Goal: Task Accomplishment & Management: Use online tool/utility

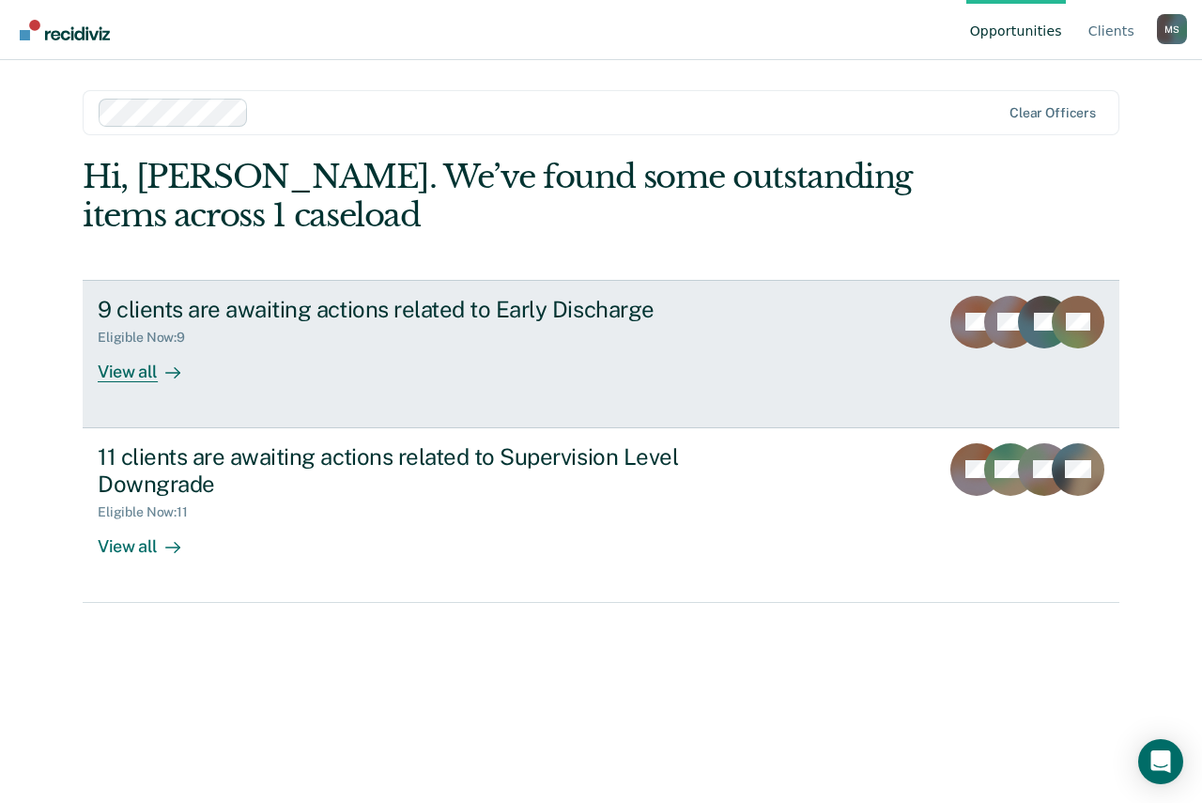
click at [198, 308] on div "9 clients are awaiting actions related to Early Discharge" at bounding box center [427, 309] width 659 height 27
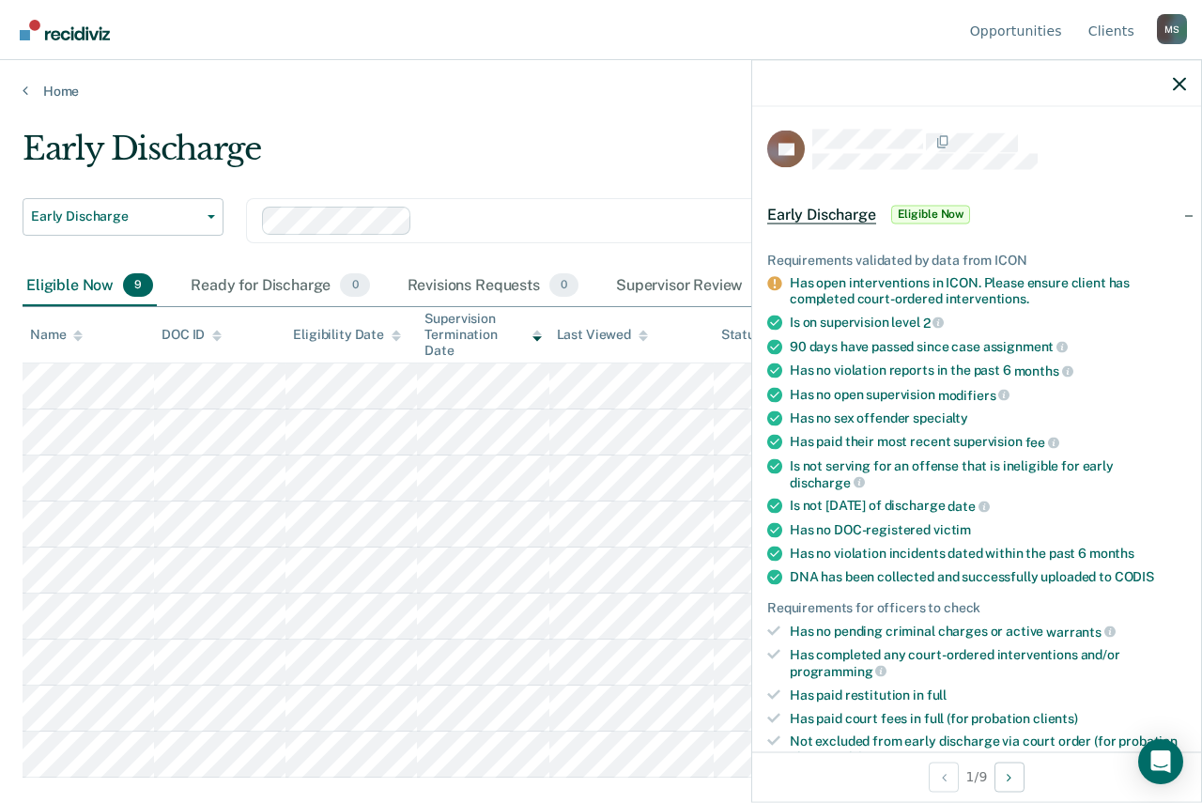
click at [827, 205] on span "Early Discharge" at bounding box center [821, 214] width 109 height 19
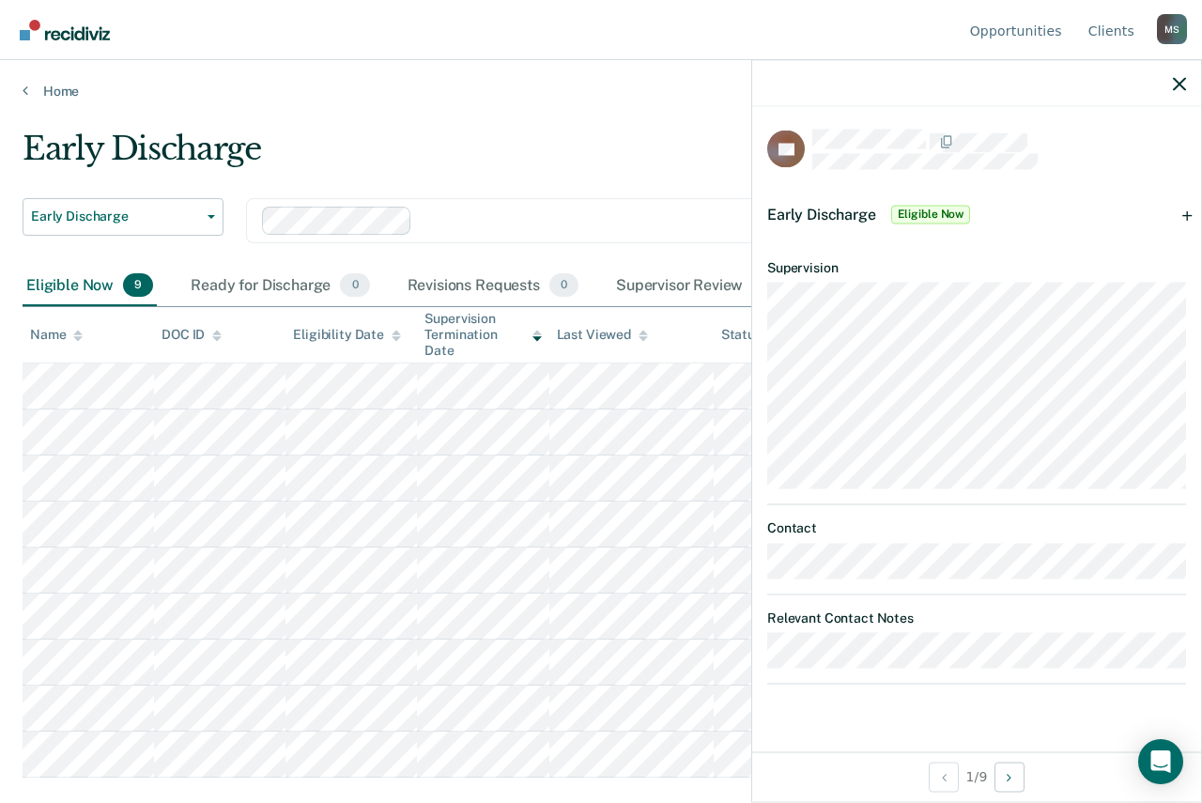
click at [942, 209] on span "Eligible Now" at bounding box center [931, 214] width 80 height 19
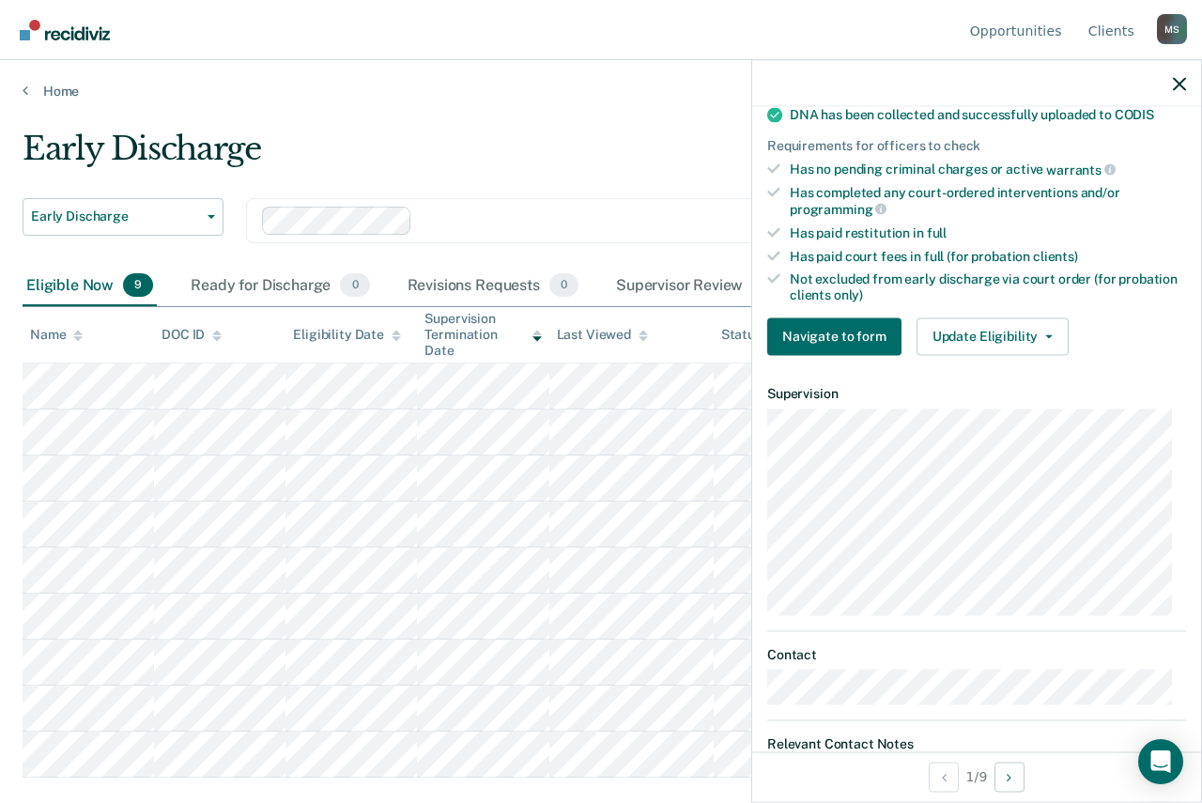
scroll to position [470, 0]
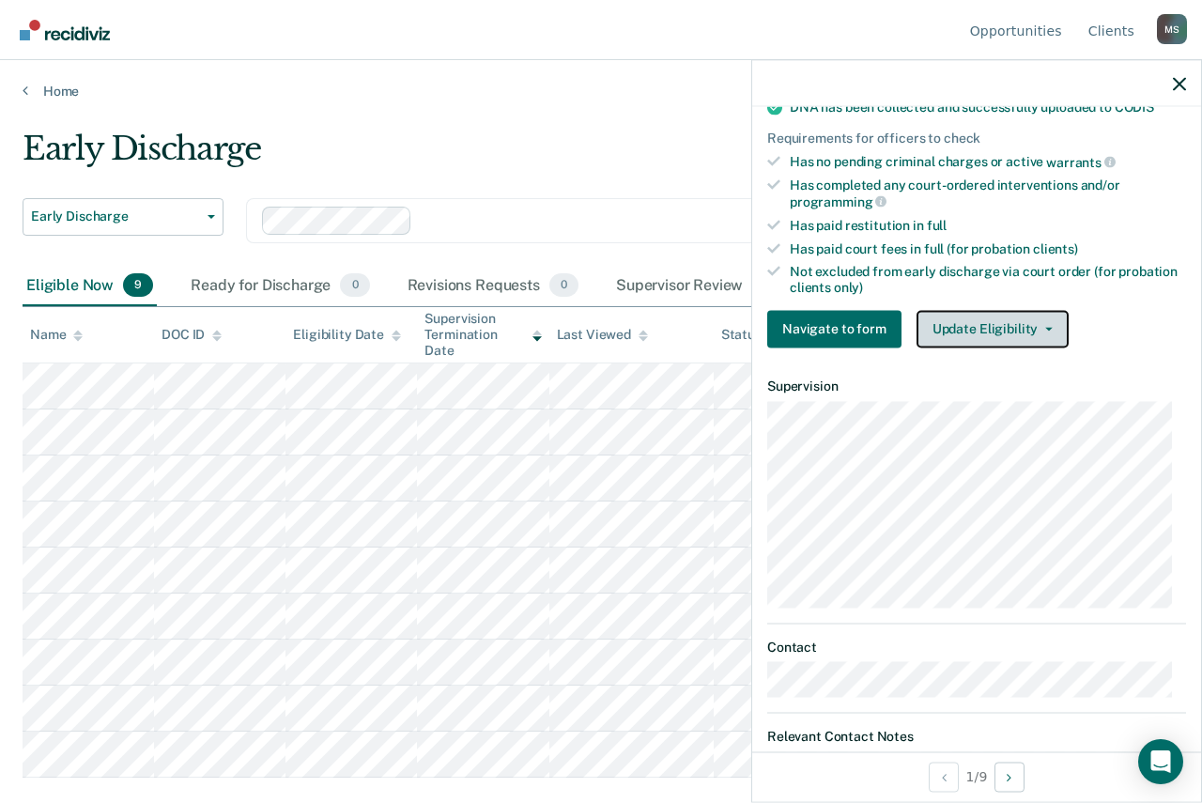
click at [1045, 327] on icon "button" at bounding box center [1049, 329] width 8 height 4
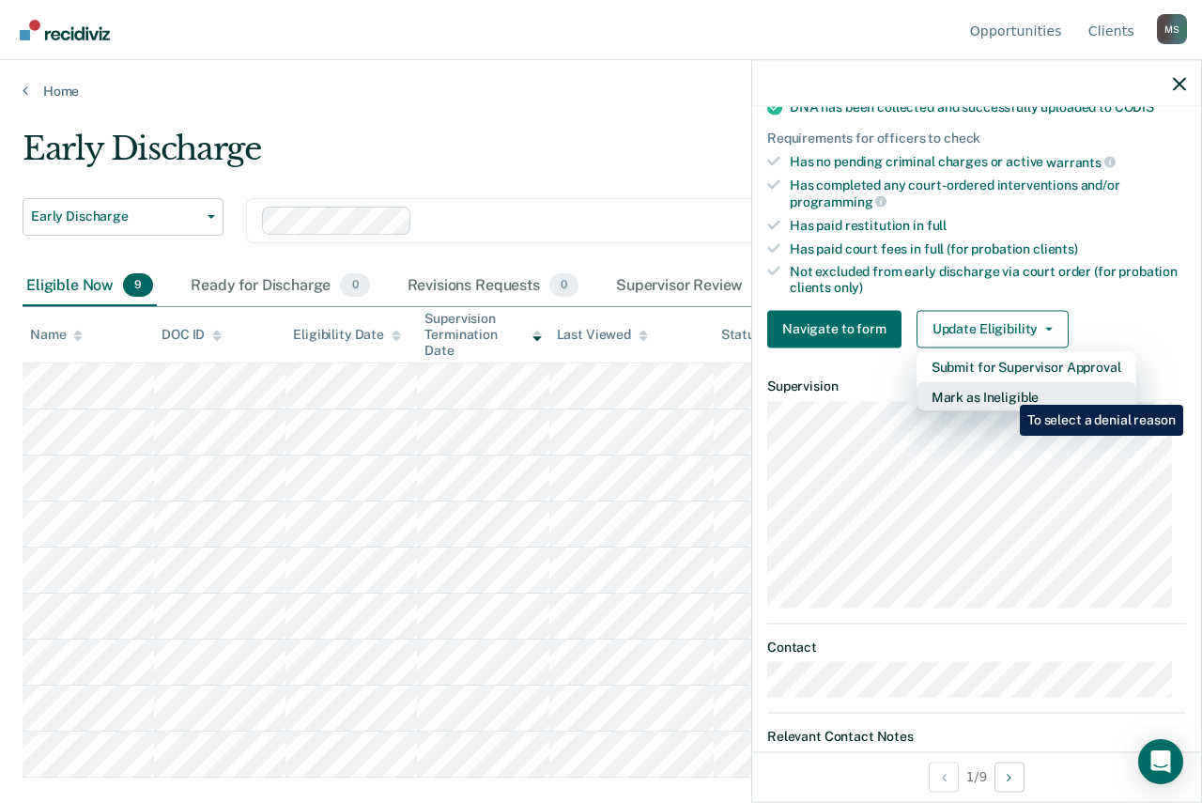
click at [1006, 391] on button "Mark as Ineligible" at bounding box center [1027, 396] width 220 height 30
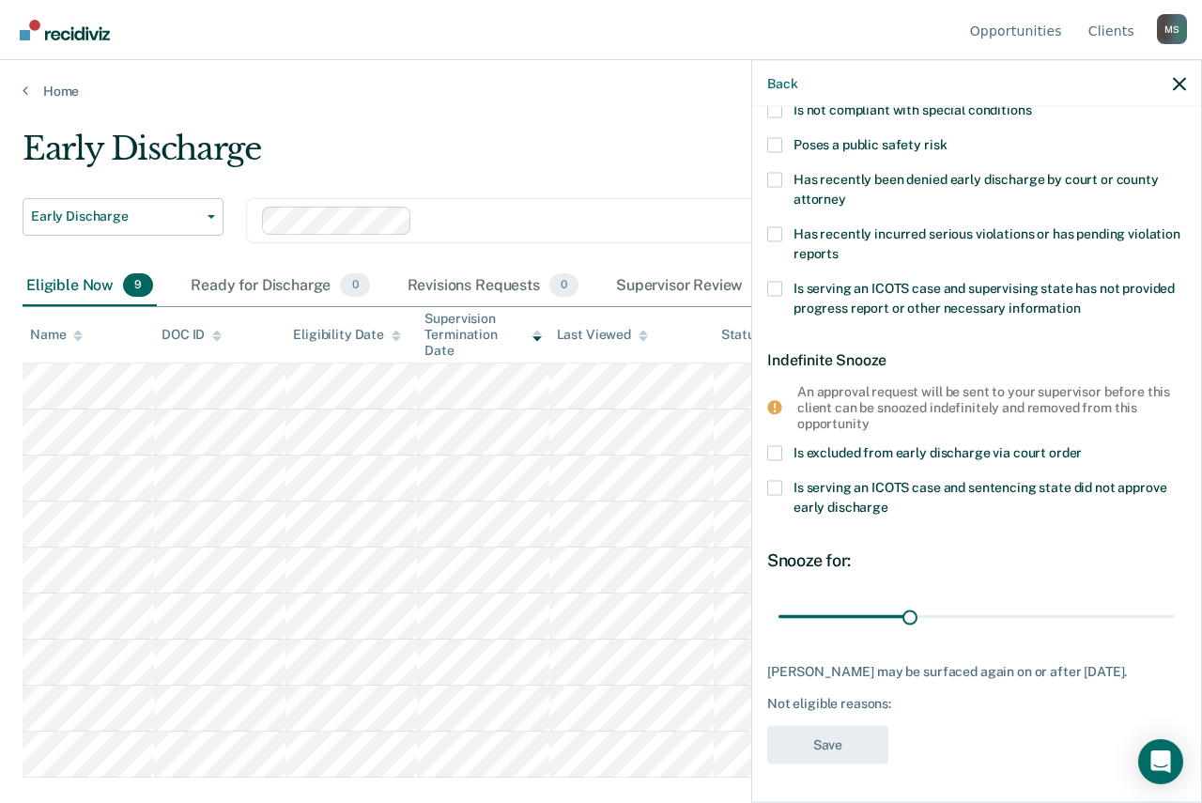
scroll to position [0, 0]
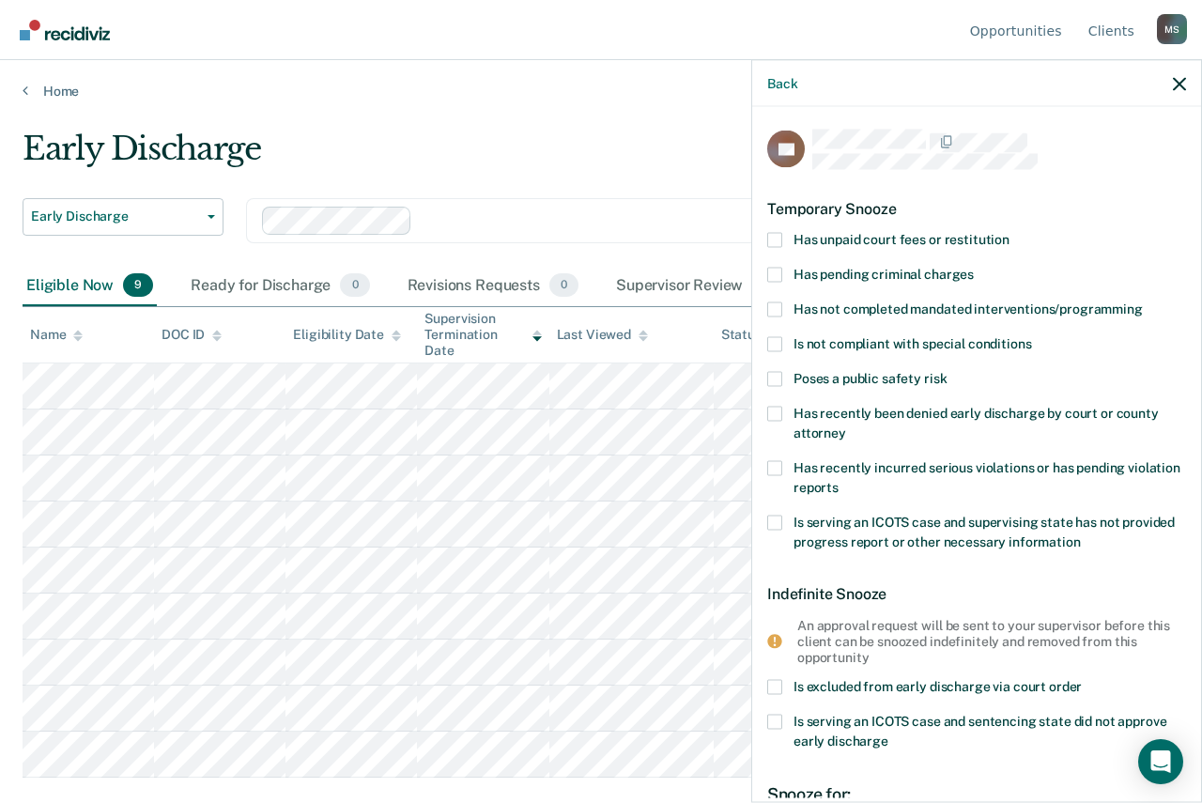
click at [775, 239] on span at bounding box center [774, 239] width 15 height 15
click at [1010, 232] on input "Has unpaid court fees or restitution" at bounding box center [1010, 232] width 0 height 0
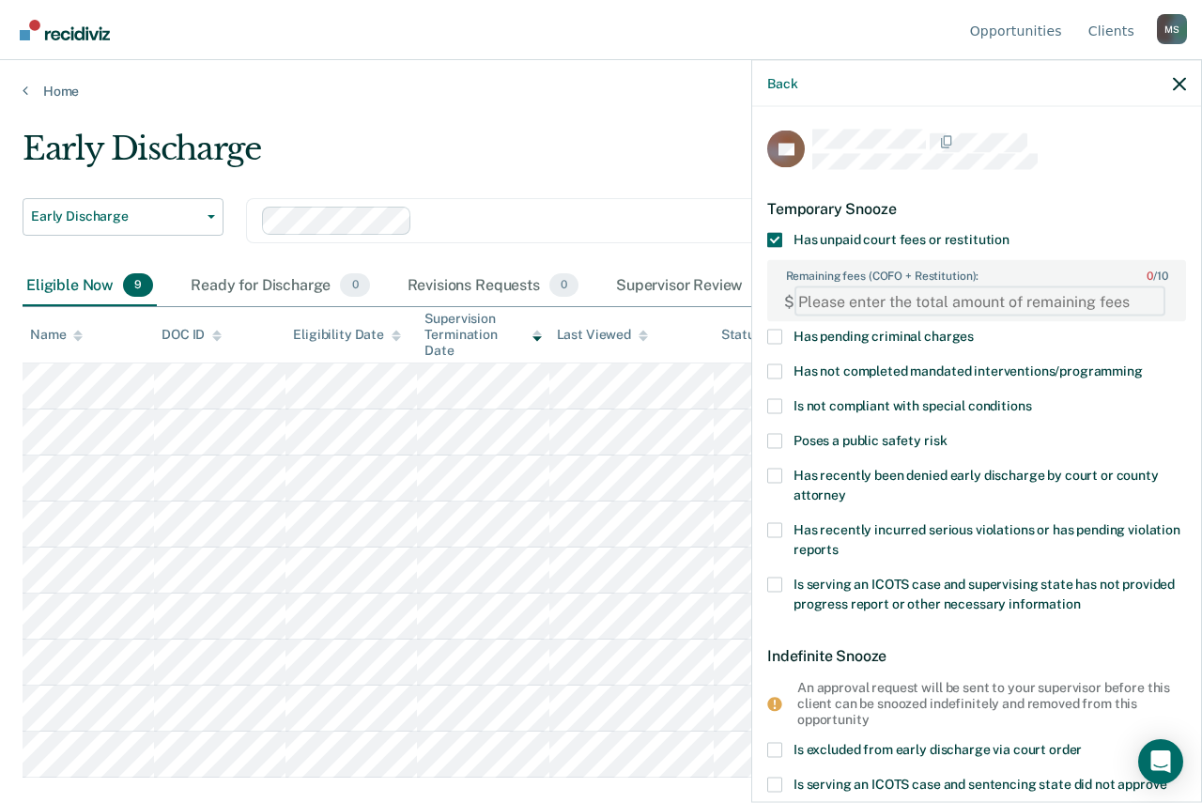
click at [840, 301] on FEESReasonInput "Remaining fees (COFO + Restitution): 0 / 10" at bounding box center [980, 301] width 371 height 30
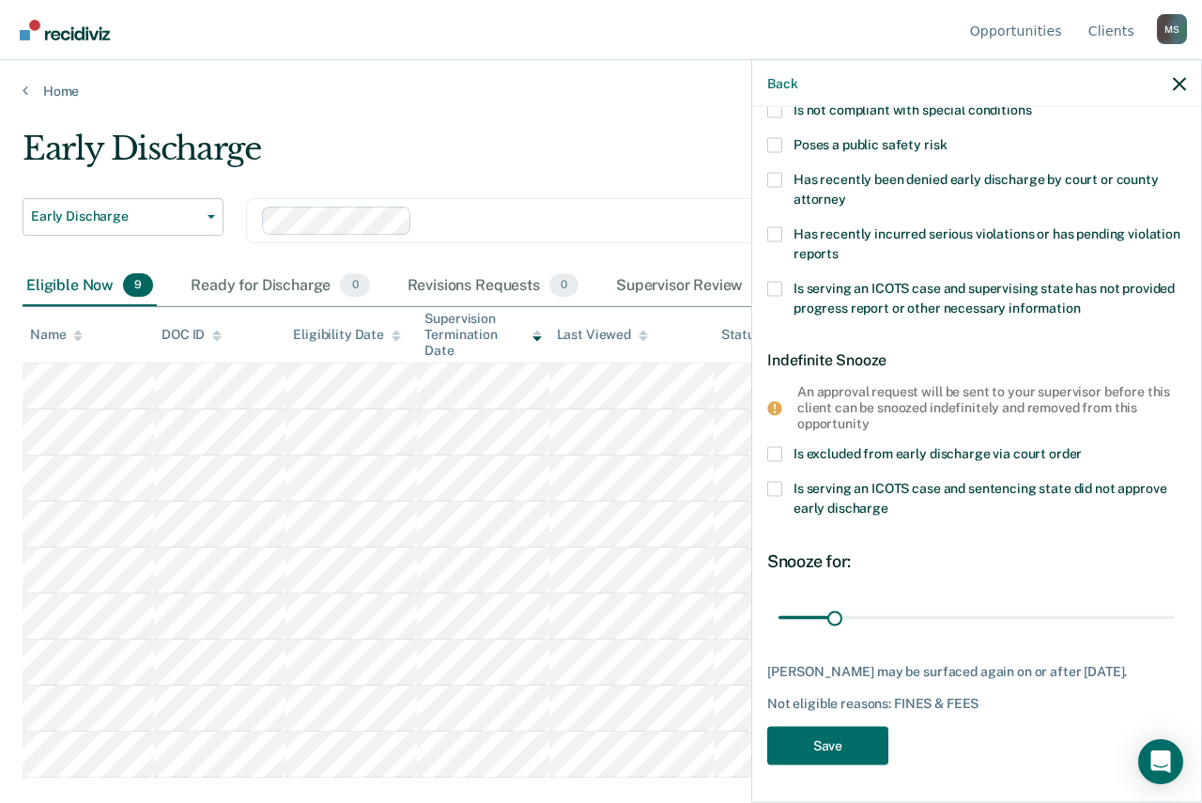
scroll to position [310, 0]
type FEESReasonInput "1149.75"
click at [822, 739] on button "Save" at bounding box center [827, 745] width 121 height 39
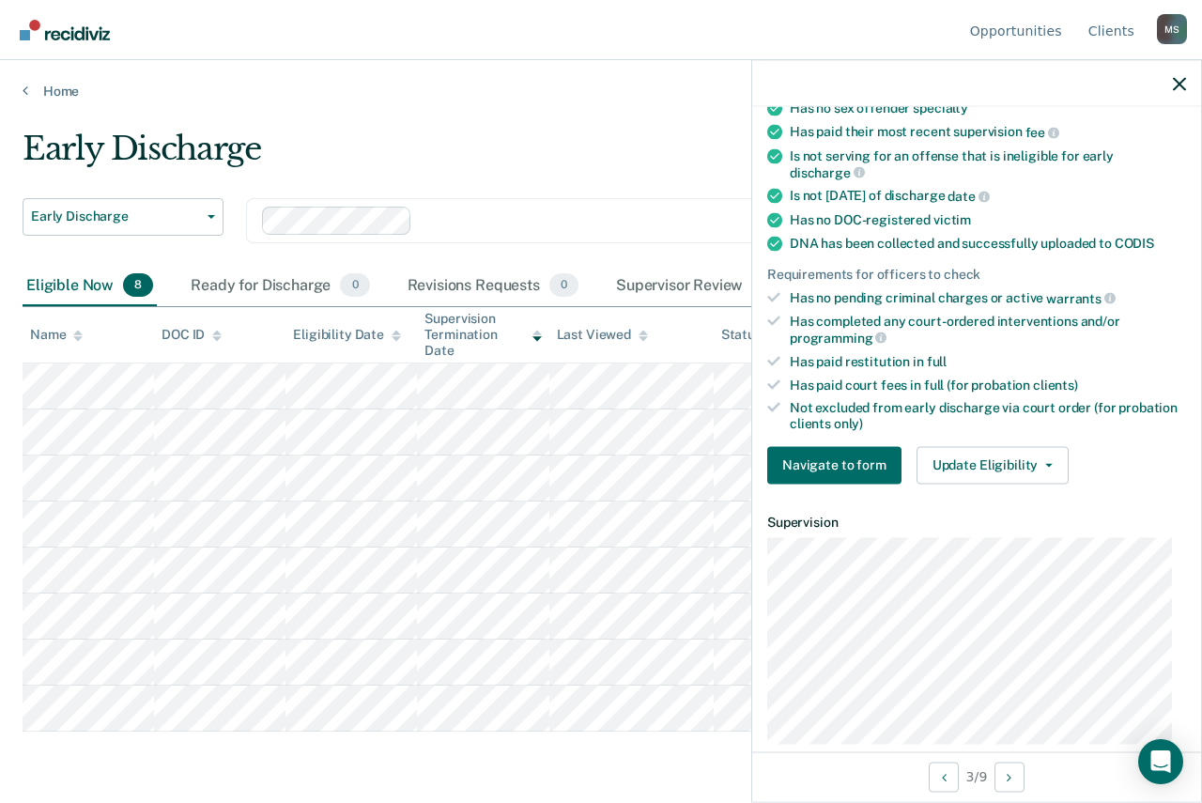
scroll to position [193, 0]
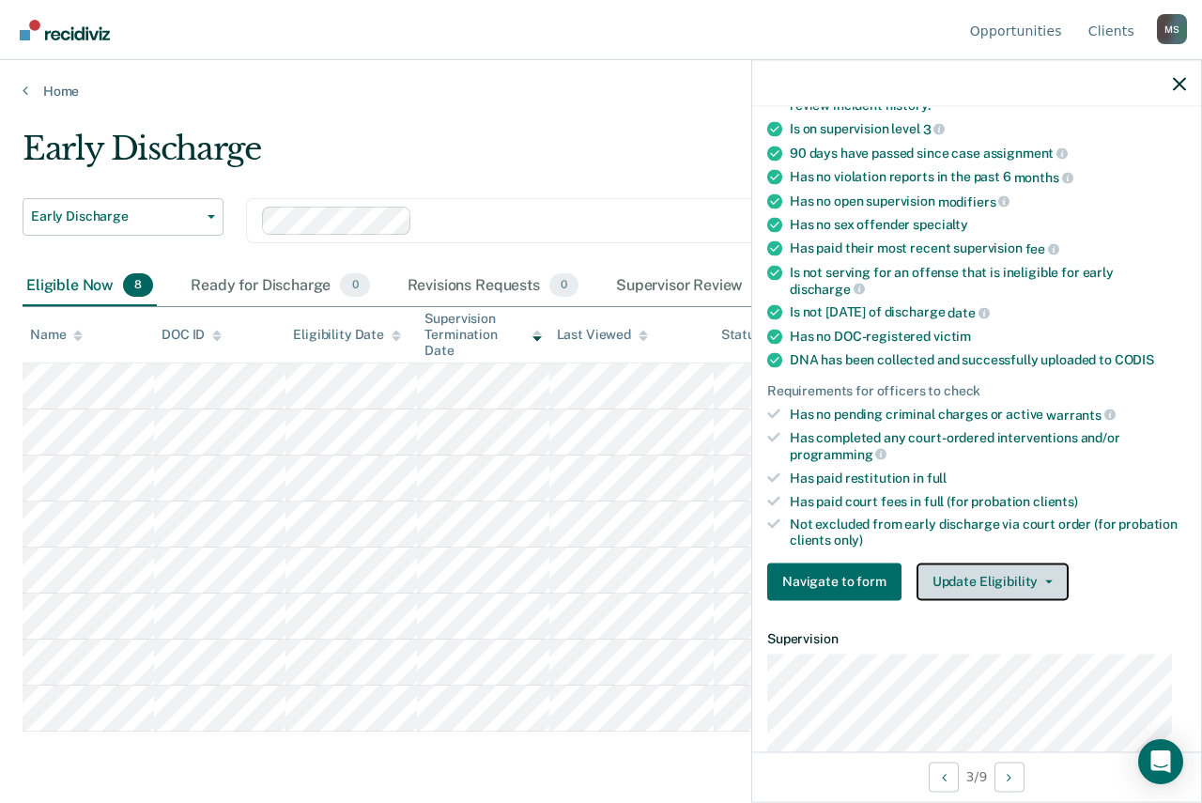
click at [1041, 575] on button "Update Eligibility" at bounding box center [993, 582] width 152 height 38
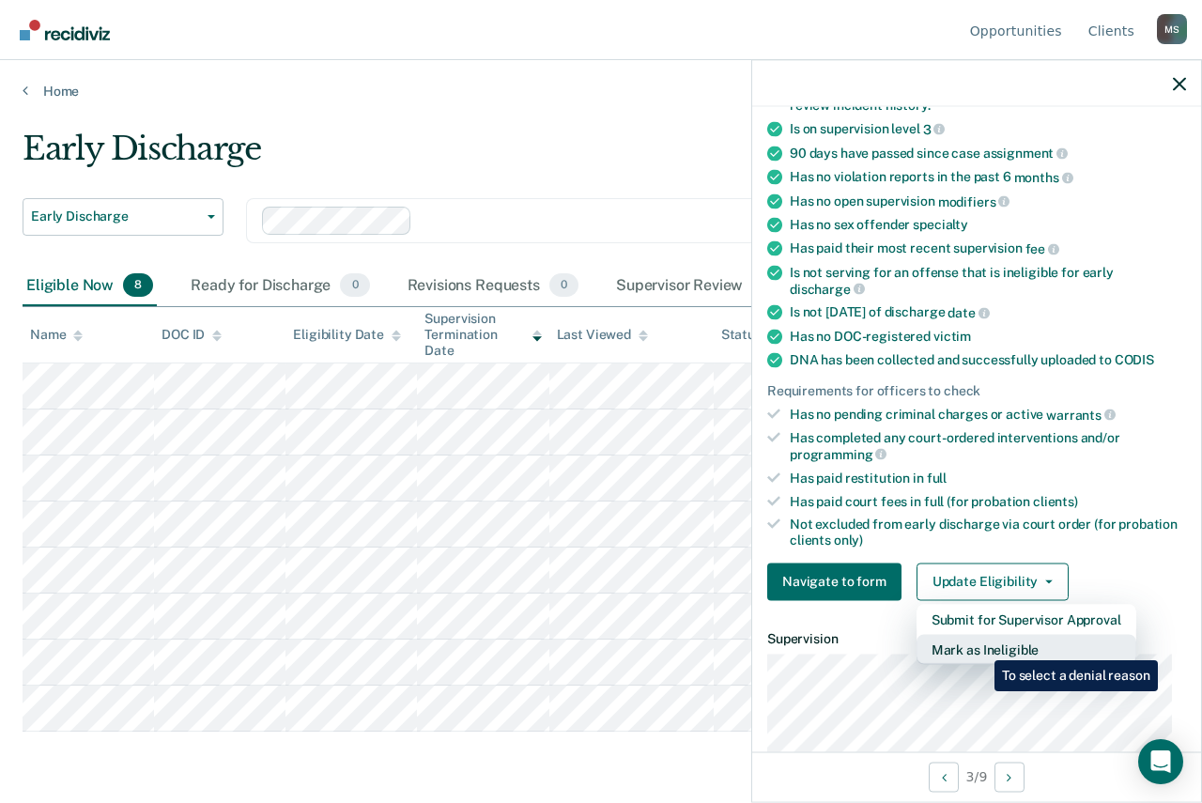
click at [981, 646] on button "Mark as Ineligible" at bounding box center [1027, 649] width 220 height 30
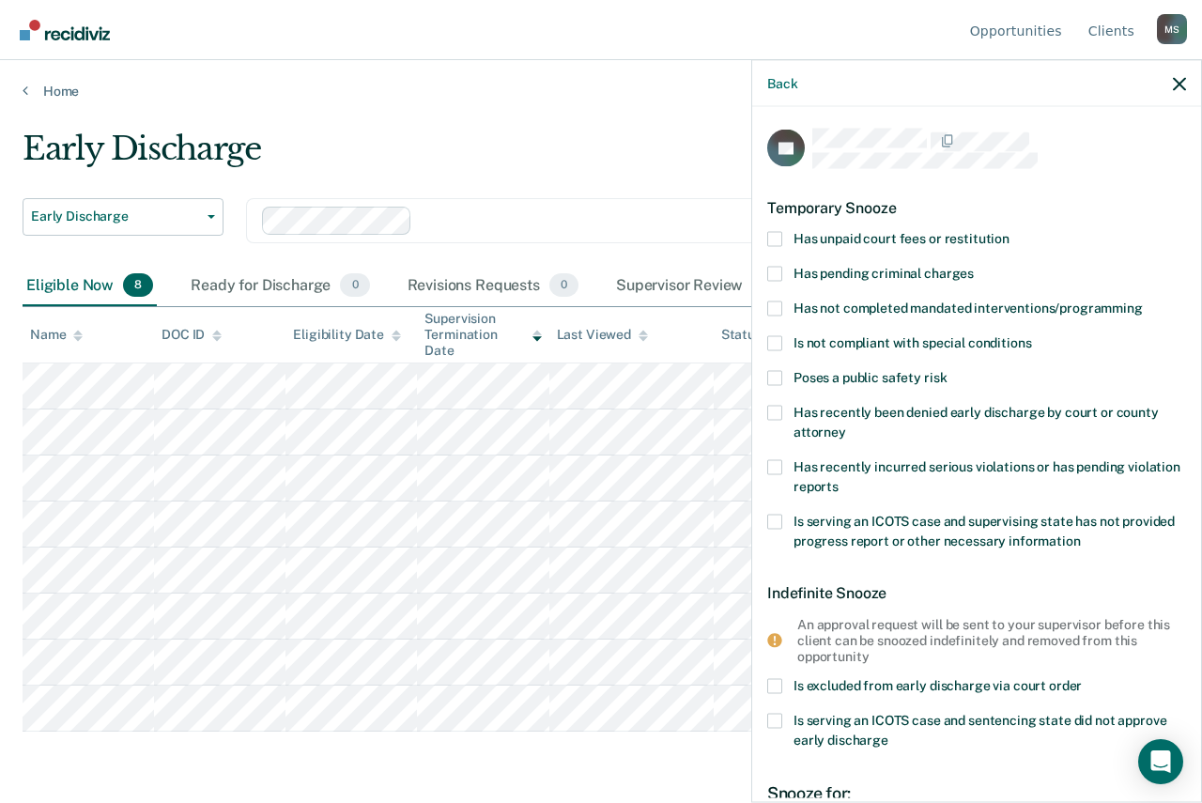
scroll to position [0, 0]
click at [772, 241] on span at bounding box center [774, 239] width 15 height 15
click at [1010, 232] on input "Has unpaid court fees or restitution" at bounding box center [1010, 232] width 0 height 0
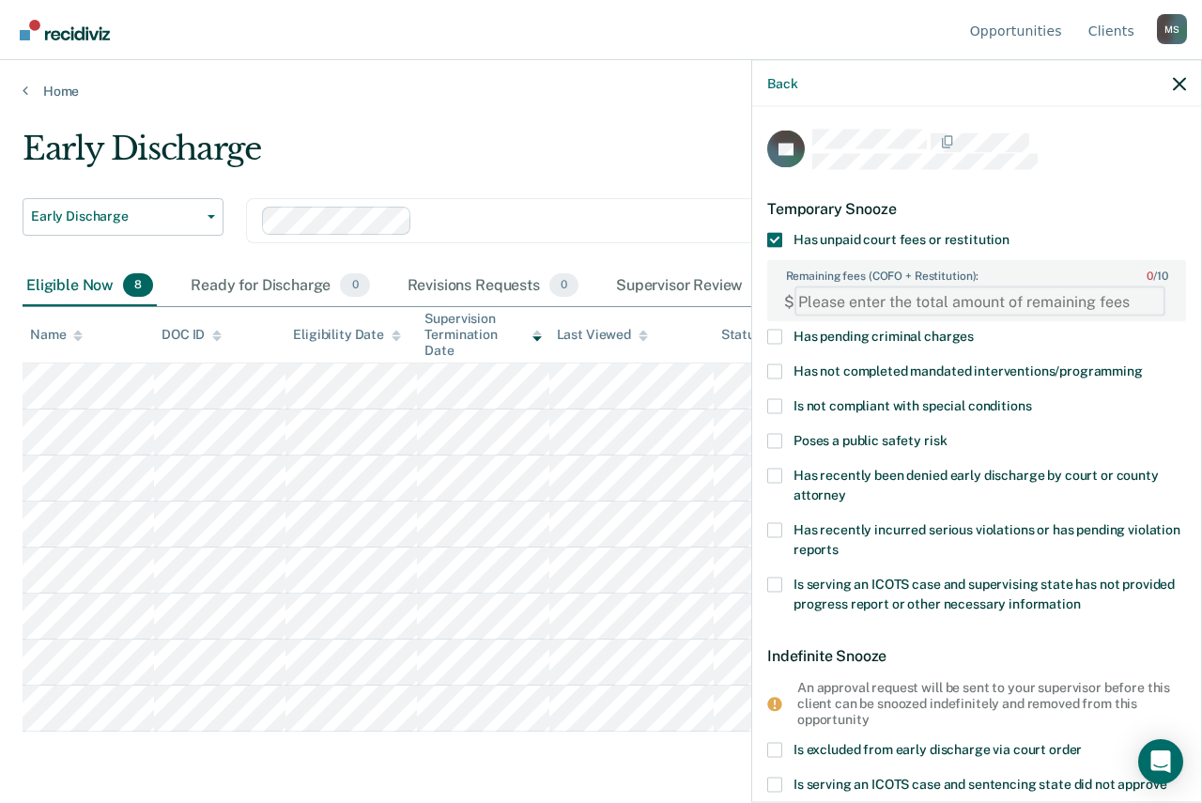
click at [842, 299] on FEESReasonInput "Remaining fees (COFO + Restitution): 0 / 10" at bounding box center [980, 301] width 371 height 30
type FEESReasonInput "400.00"
click at [777, 374] on span at bounding box center [774, 371] width 15 height 15
click at [1143, 364] on input "Has not completed mandated interventions/programming" at bounding box center [1143, 364] width 0 height 0
click at [777, 373] on span at bounding box center [774, 371] width 15 height 15
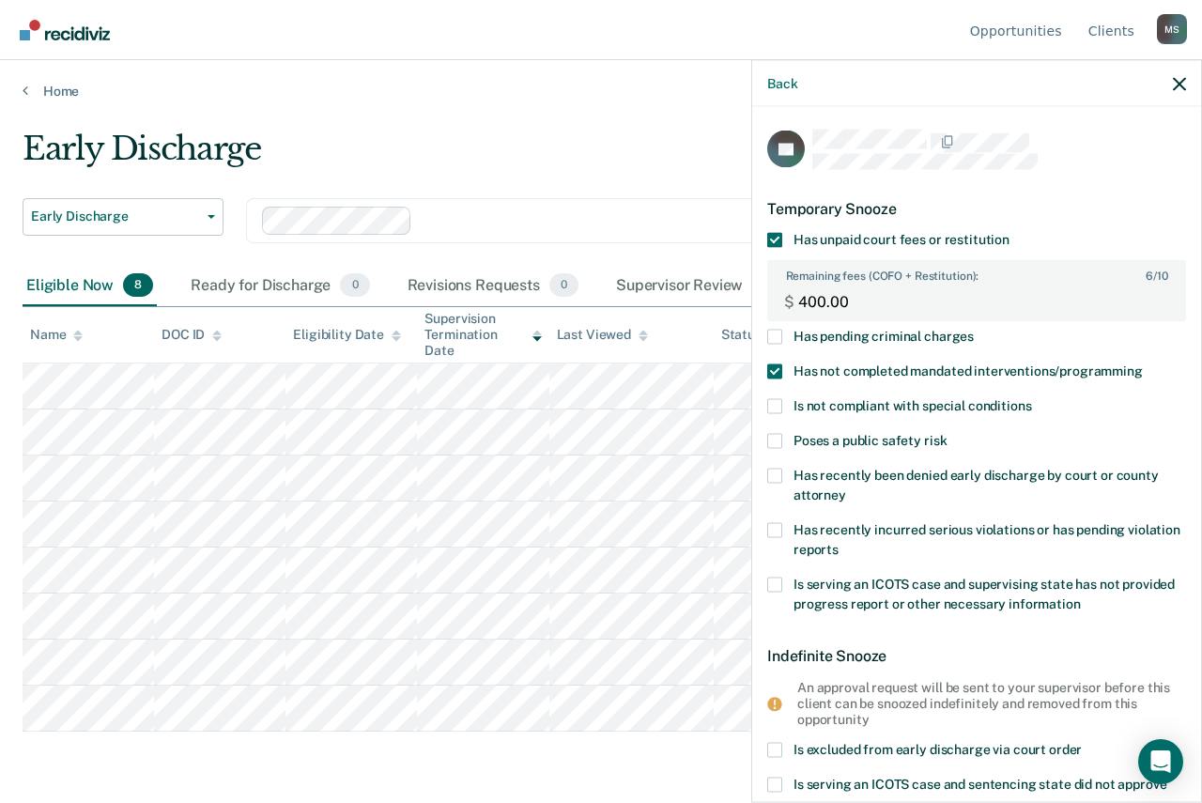
click at [1143, 364] on input "Has not completed mandated interventions/programming" at bounding box center [1143, 364] width 0 height 0
click at [773, 365] on span at bounding box center [774, 371] width 15 height 15
click at [1143, 364] on input "Has not completed mandated interventions/programming" at bounding box center [1143, 364] width 0 height 0
drag, startPoint x: 776, startPoint y: 365, endPoint x: 777, endPoint y: 375, distance: 9.4
click at [776, 366] on span at bounding box center [774, 371] width 15 height 15
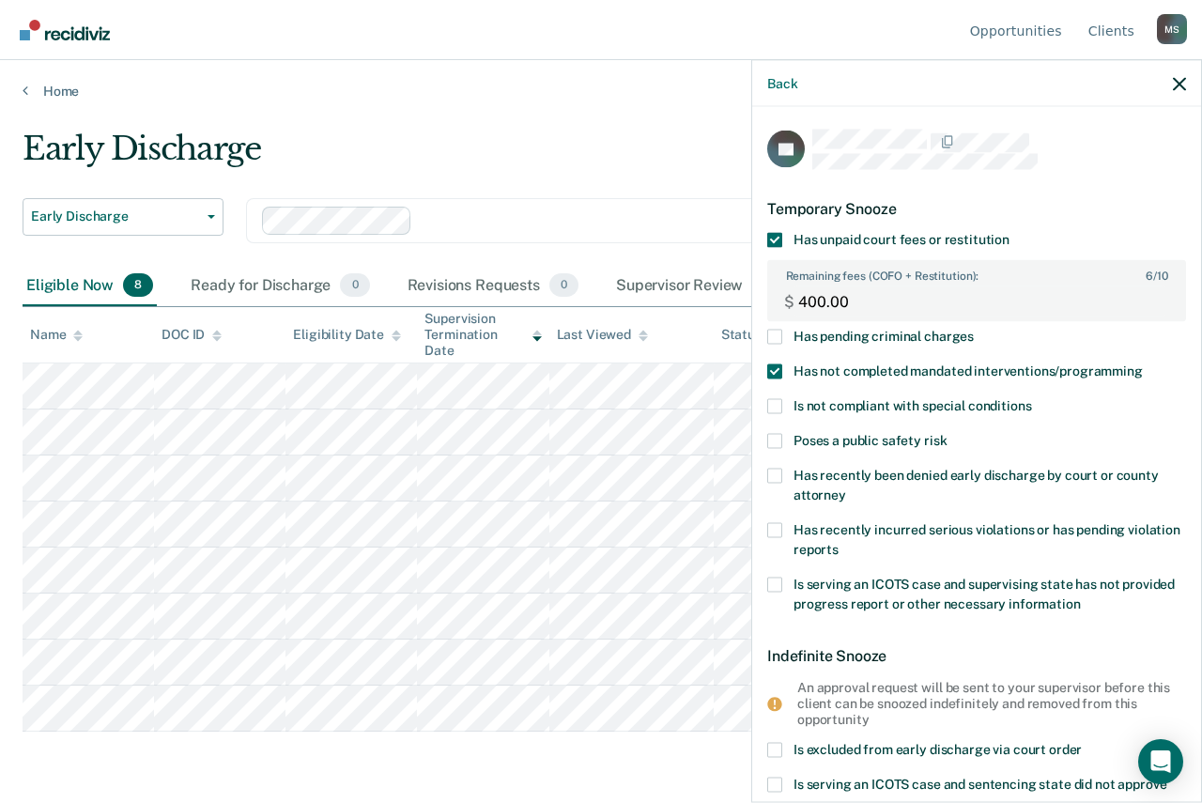
click at [1143, 364] on input "Has not completed mandated interventions/programming" at bounding box center [1143, 364] width 0 height 0
click at [780, 405] on span at bounding box center [774, 406] width 15 height 15
click at [1031, 399] on input "Is not compliant with special conditions" at bounding box center [1031, 399] width 0 height 0
click at [776, 406] on span at bounding box center [774, 406] width 15 height 15
click at [1031, 399] on input "Is not compliant with special conditions" at bounding box center [1031, 399] width 0 height 0
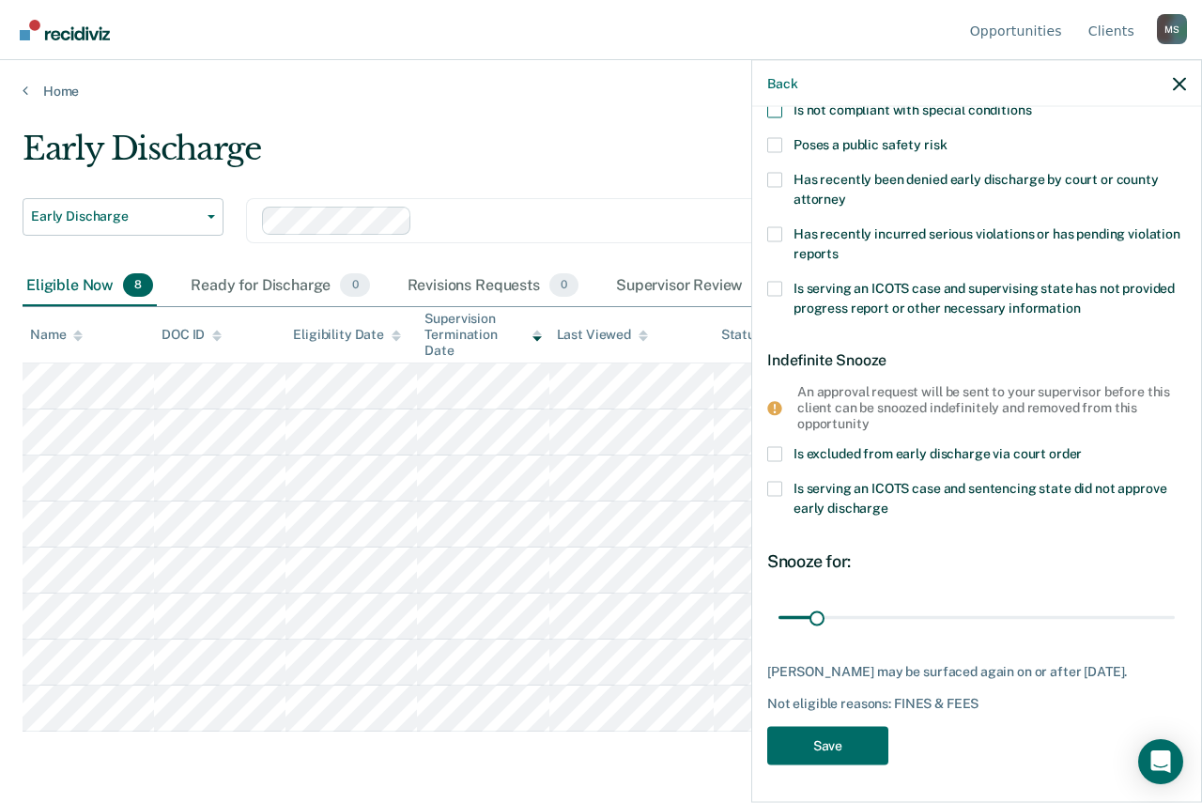
scroll to position [310, 0]
click at [828, 737] on button "Save" at bounding box center [827, 745] width 121 height 39
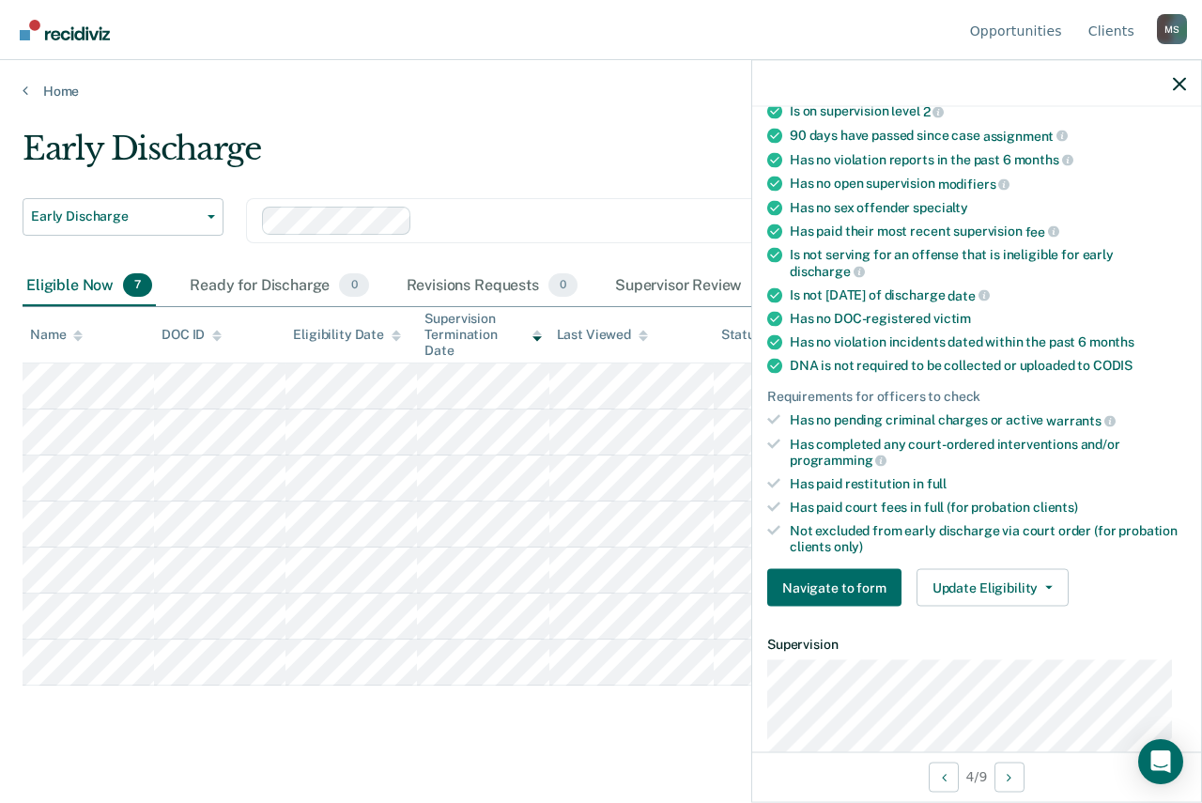
scroll to position [0, 0]
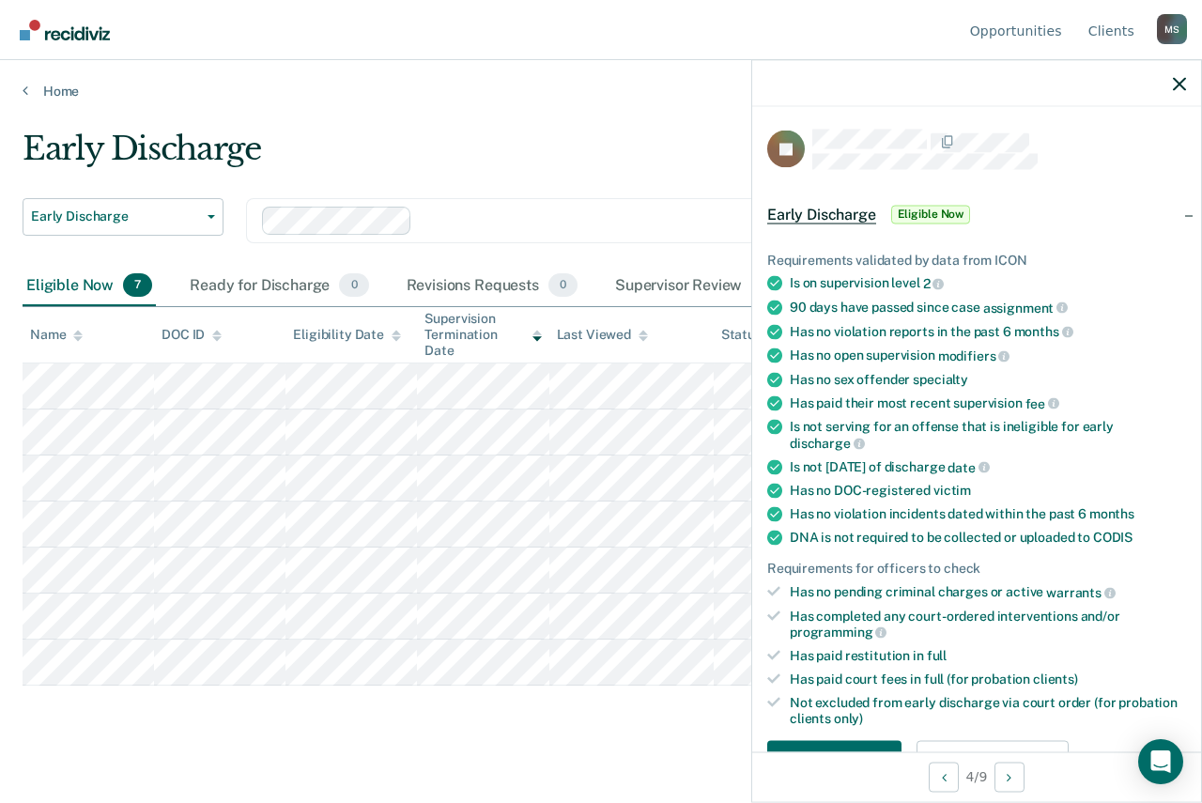
click at [920, 205] on span "Eligible Now" at bounding box center [931, 214] width 80 height 19
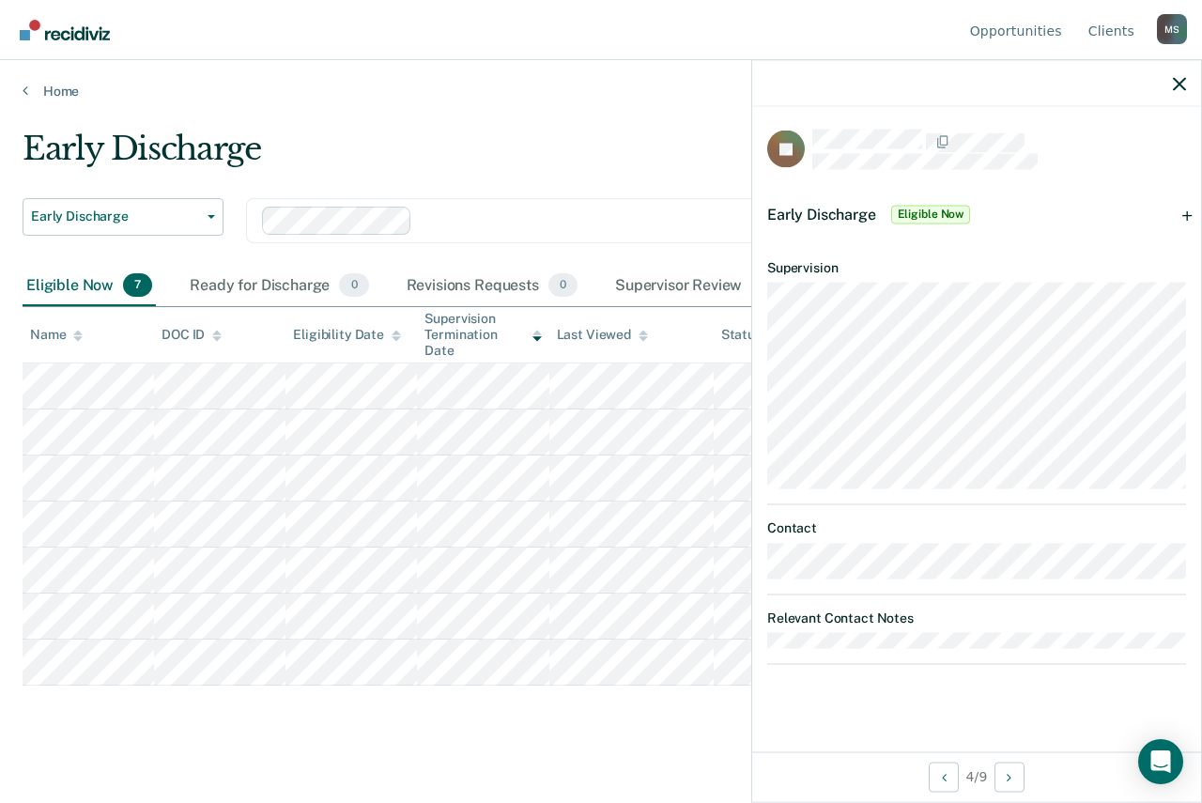
click at [818, 209] on span "Early Discharge" at bounding box center [821, 214] width 109 height 18
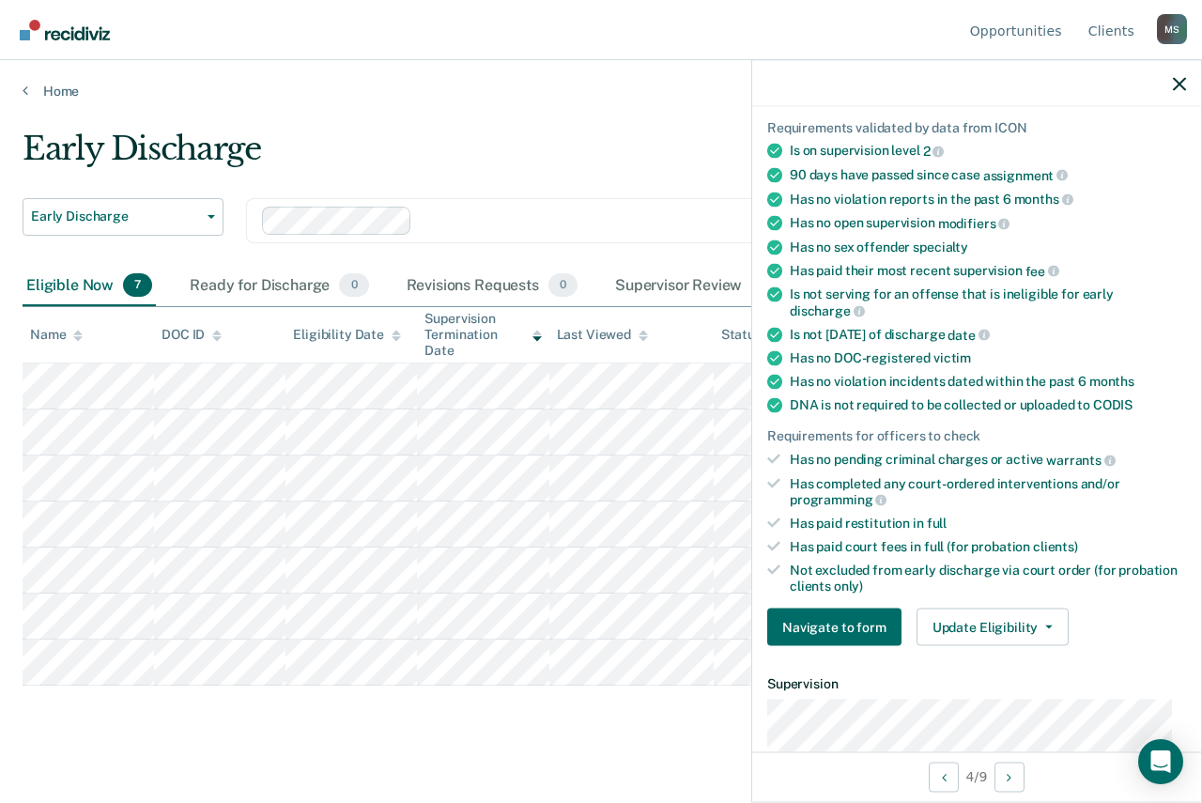
scroll to position [122, 0]
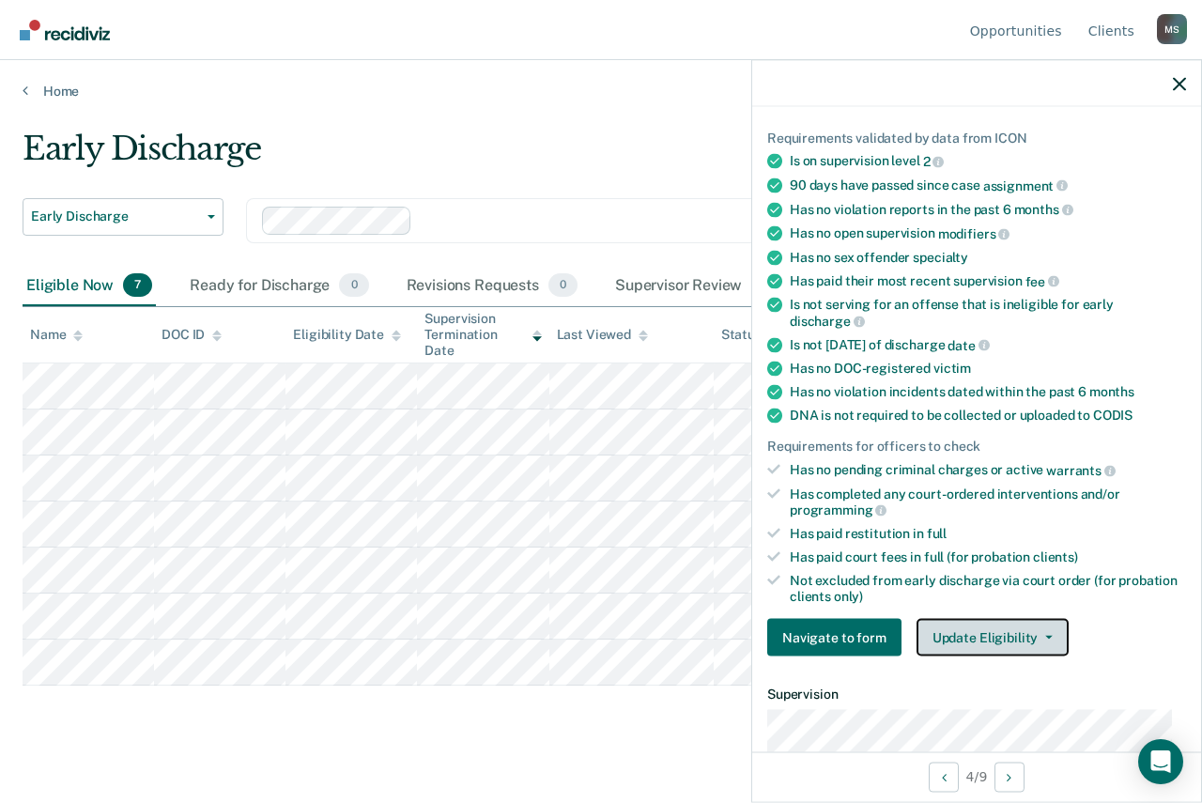
click at [1045, 636] on icon "button" at bounding box center [1049, 638] width 8 height 4
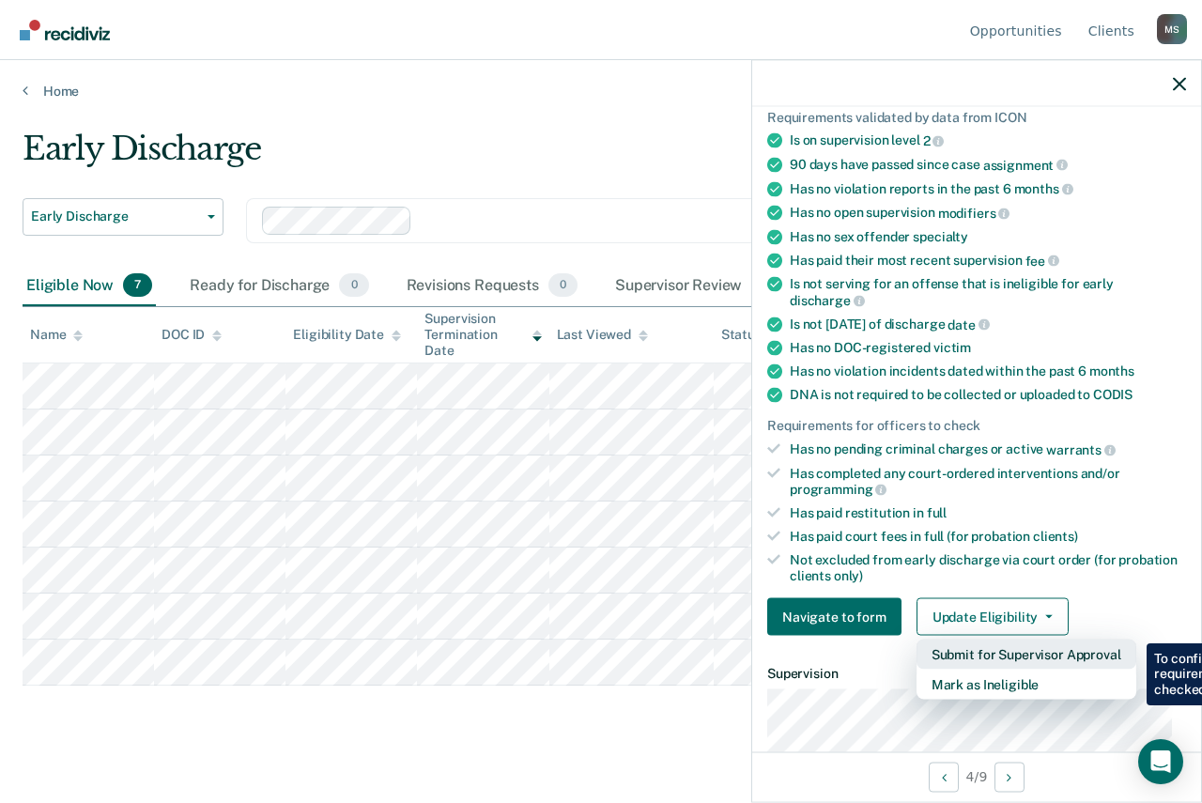
scroll to position [282, 0]
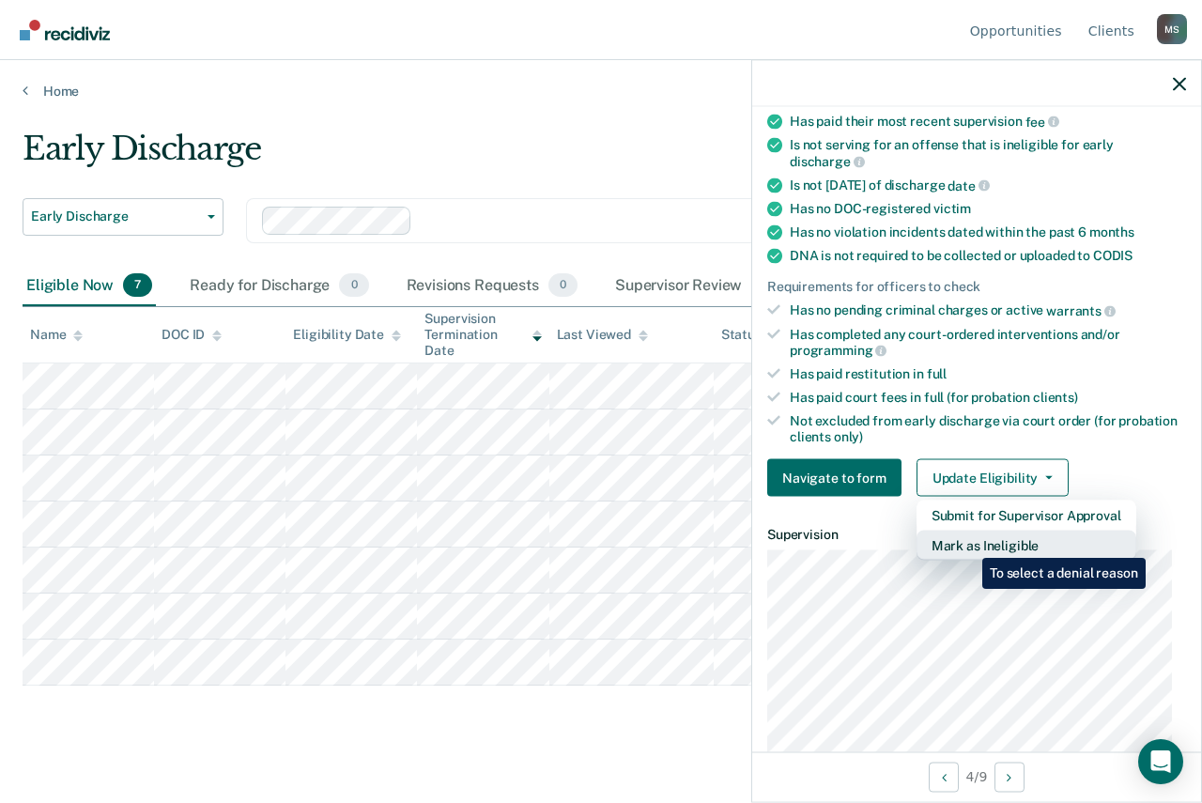
click at [968, 544] on button "Mark as Ineligible" at bounding box center [1027, 546] width 220 height 30
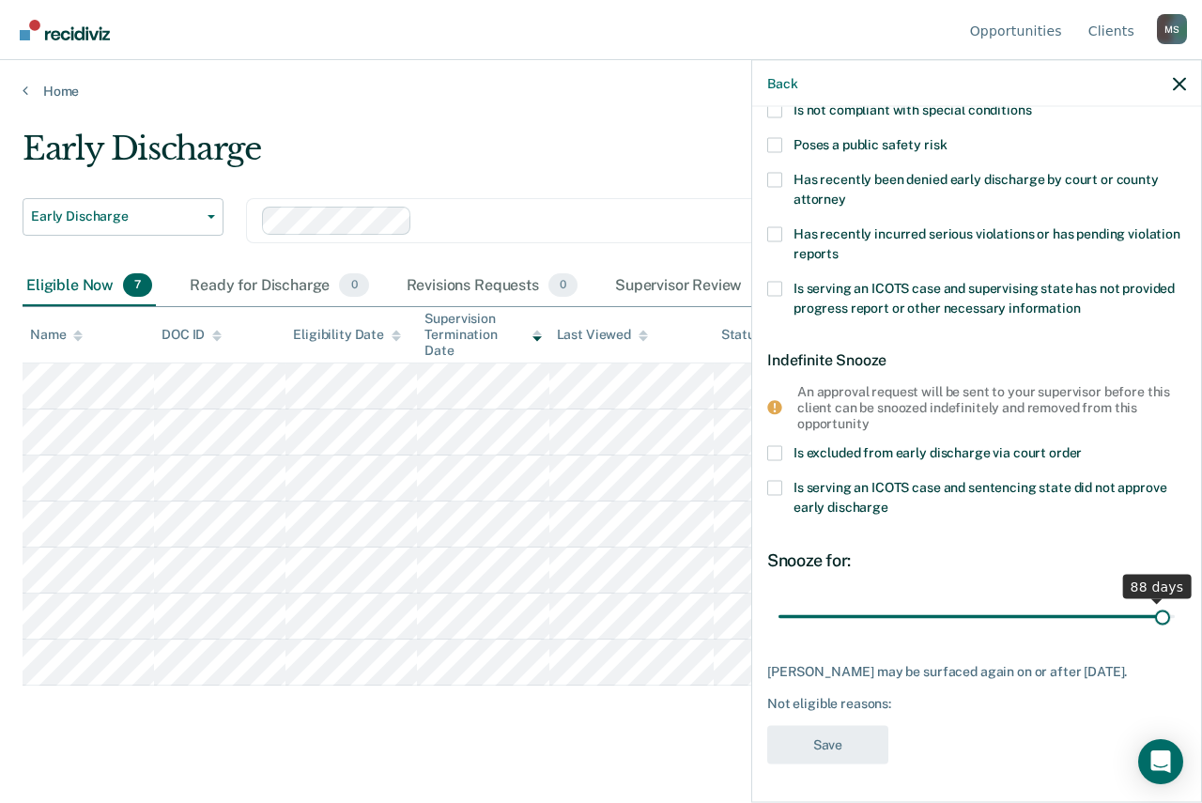
scroll to position [232, 0]
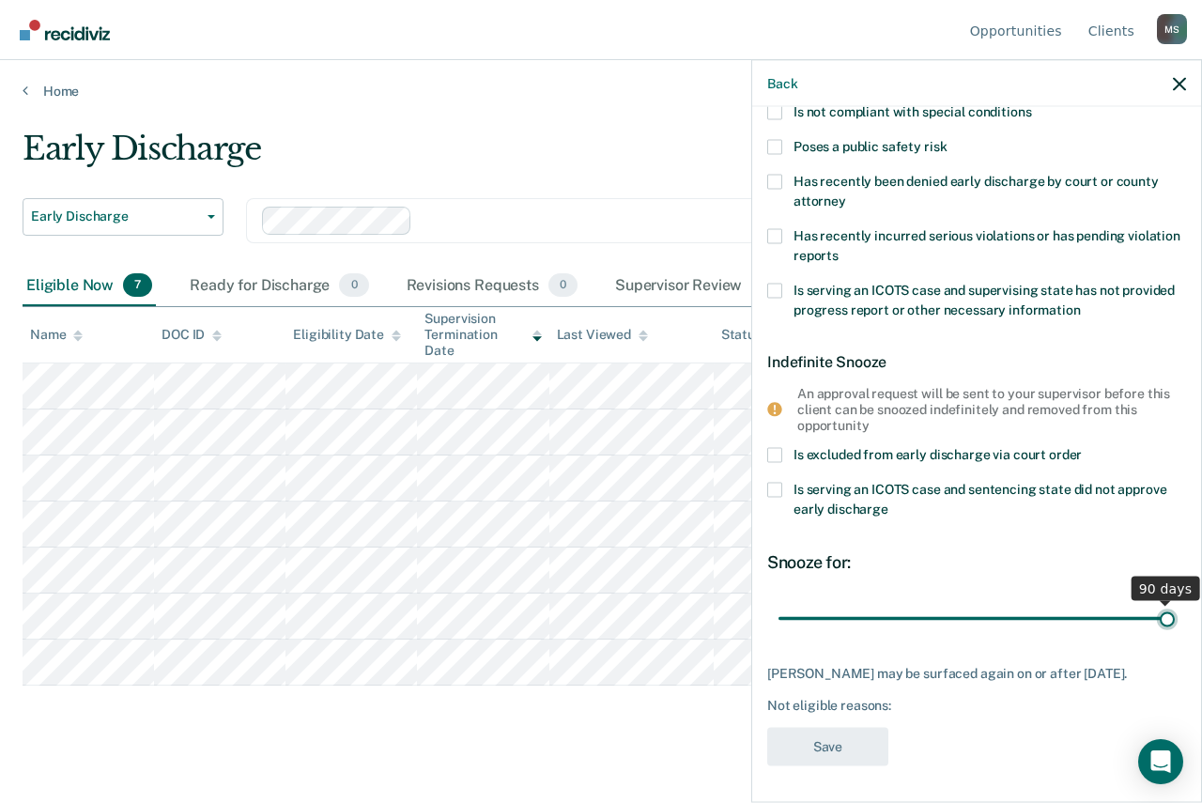
drag, startPoint x: 907, startPoint y: 600, endPoint x: 1171, endPoint y: 614, distance: 264.3
type input "90"
click at [1171, 614] on input "range" at bounding box center [977, 618] width 396 height 33
click at [1178, 84] on icon "button" at bounding box center [1179, 83] width 13 height 13
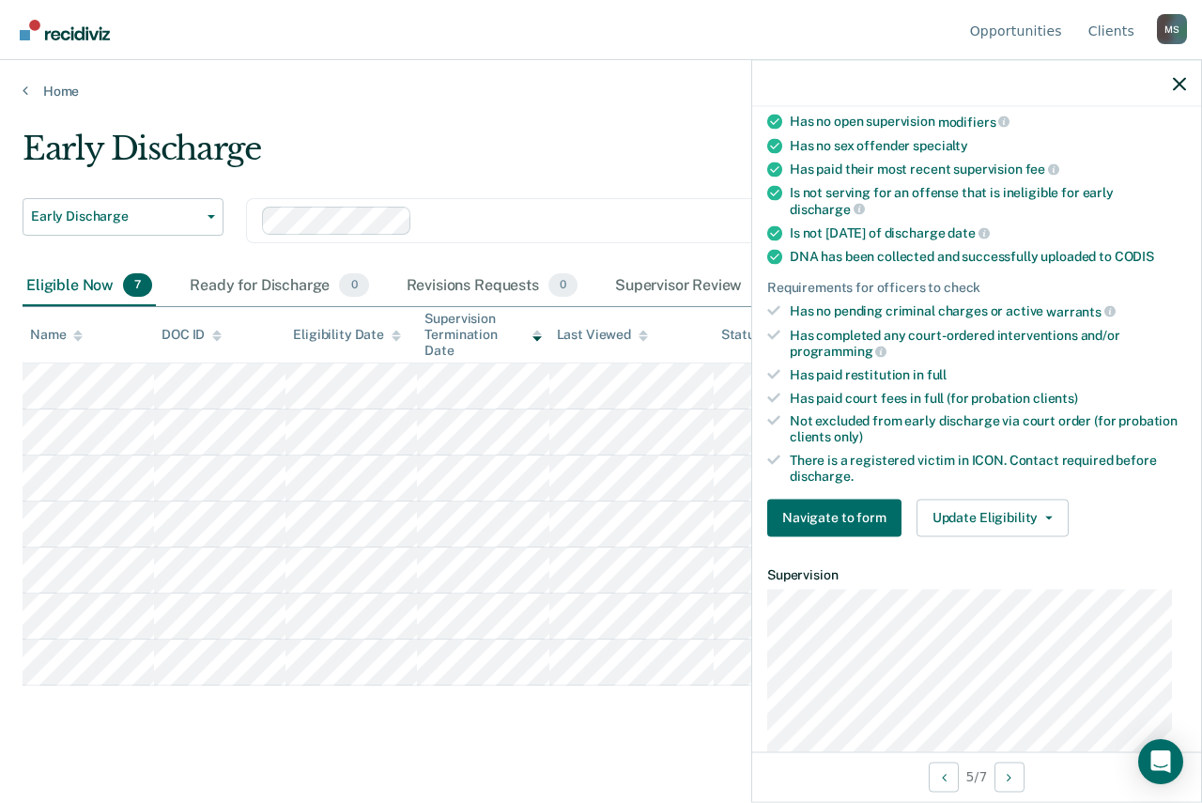
scroll to position [318, 0]
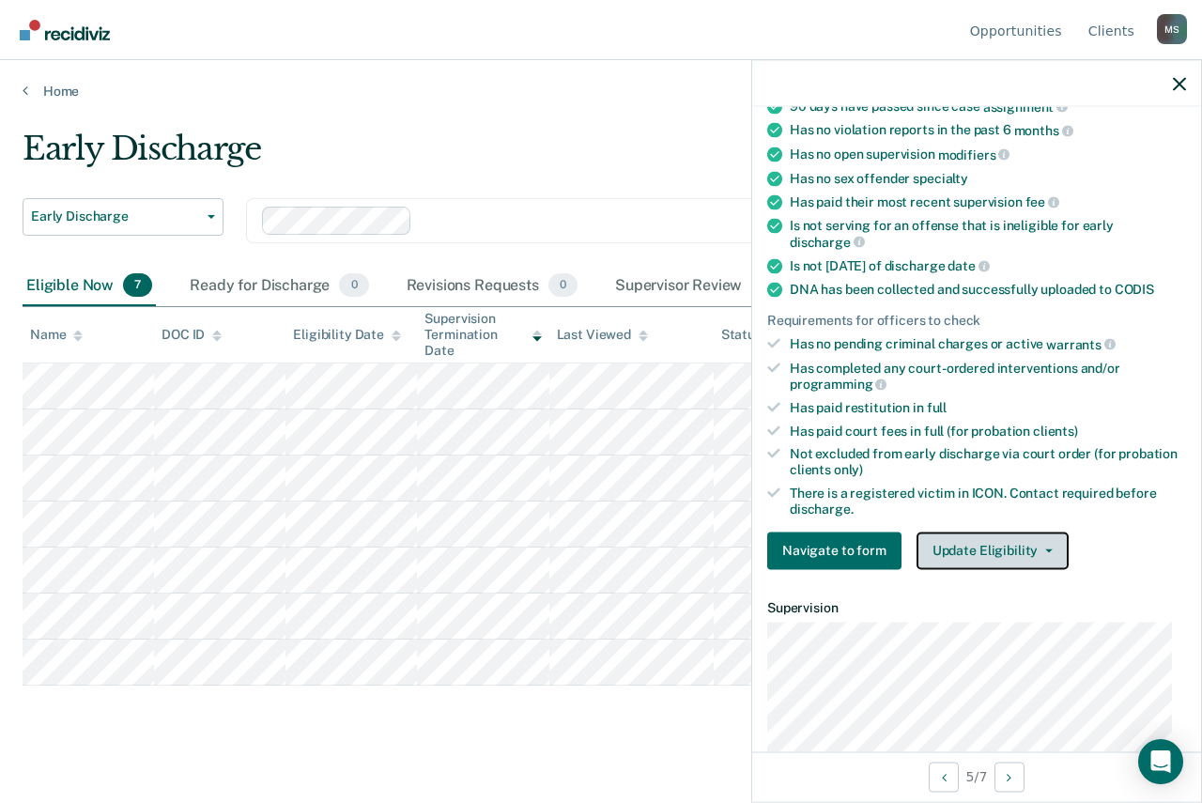
click at [1045, 549] on icon "button" at bounding box center [1049, 551] width 8 height 4
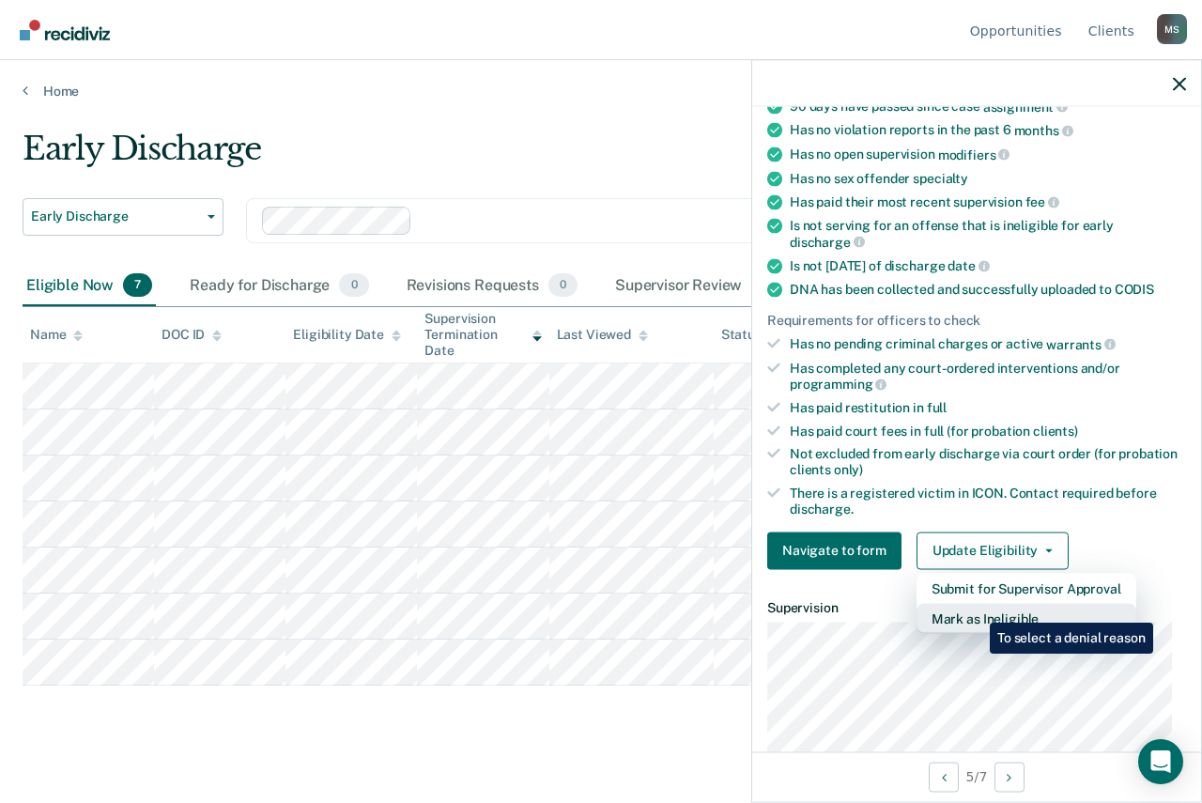
click at [976, 609] on button "Mark as Ineligible" at bounding box center [1027, 618] width 220 height 30
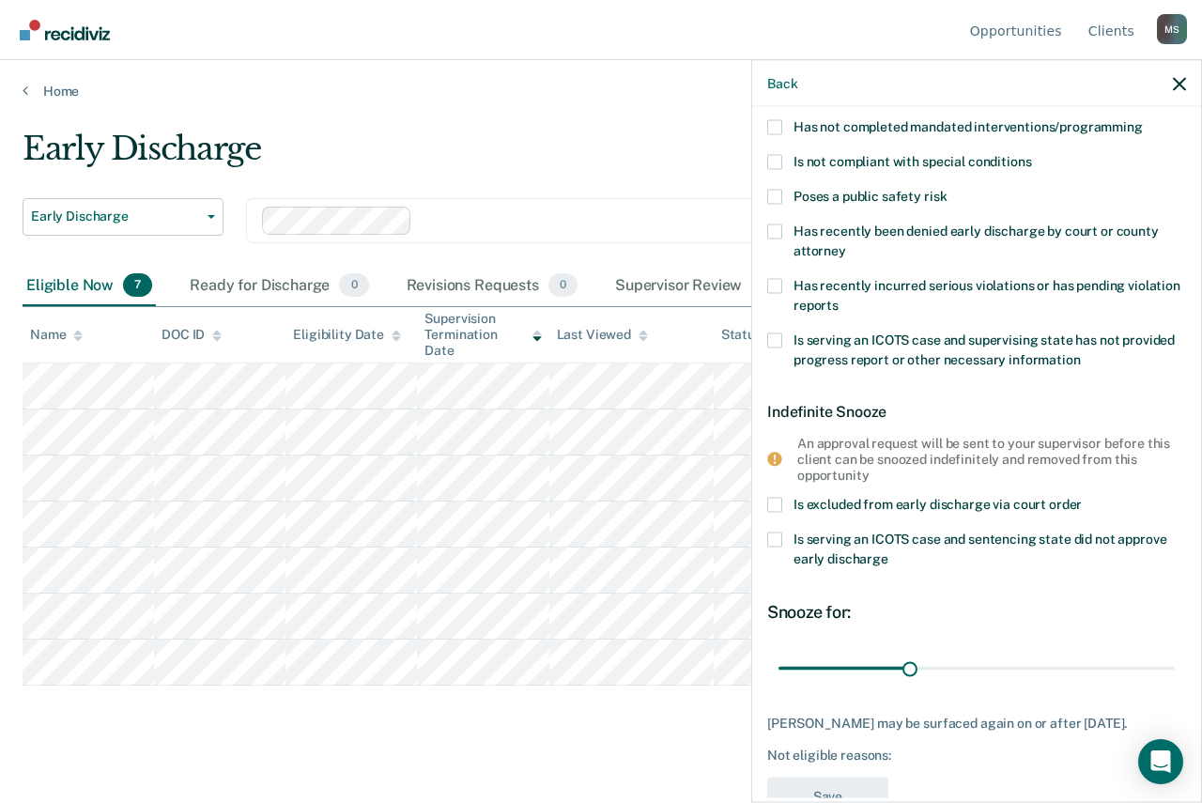
scroll to position [138, 0]
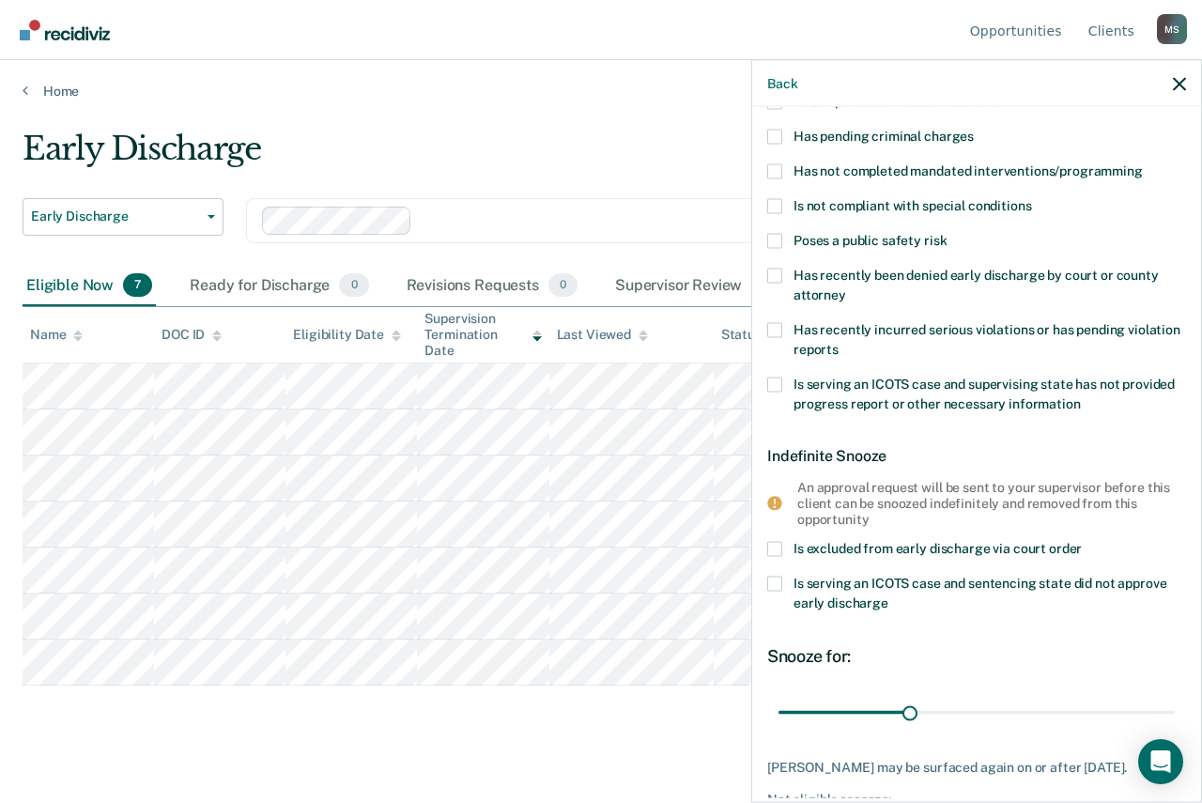
click at [776, 238] on span at bounding box center [774, 240] width 15 height 15
click at [947, 233] on input "Poses a public safety risk" at bounding box center [947, 233] width 0 height 0
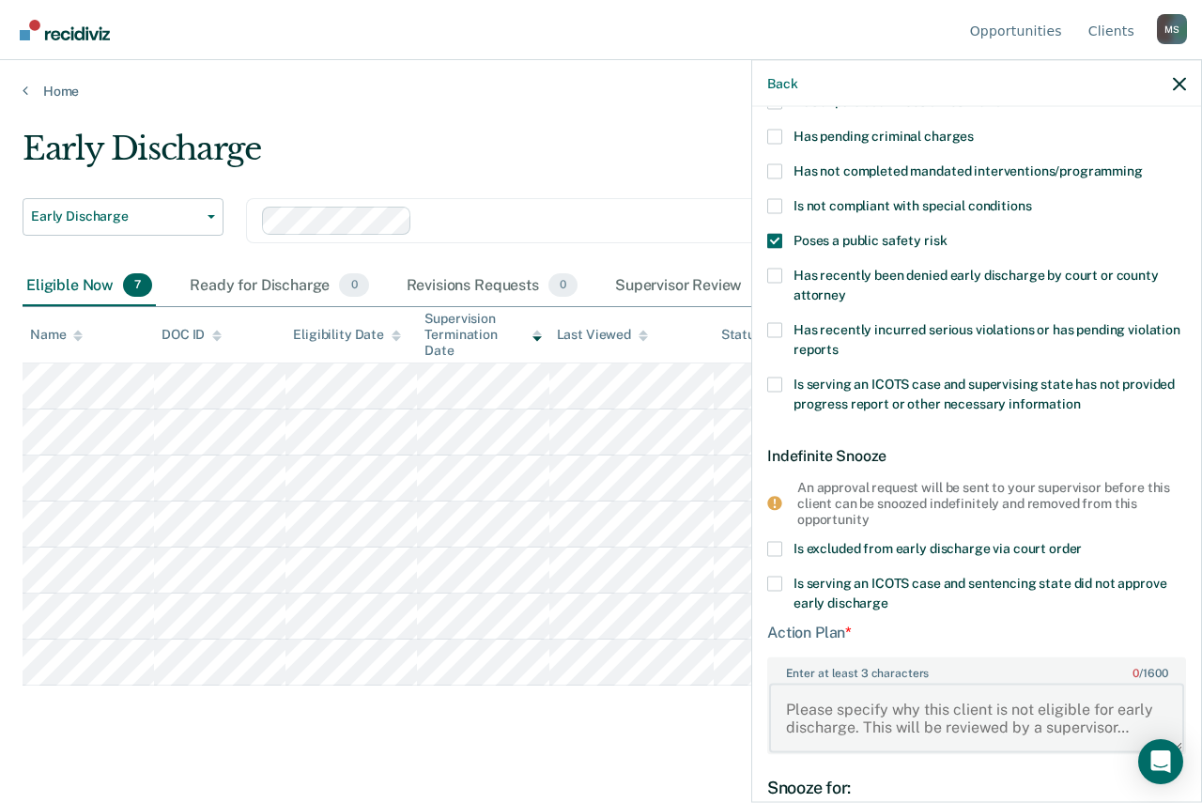
click at [853, 709] on textarea "Enter at least 3 characters 0 / 1600" at bounding box center [976, 718] width 415 height 70
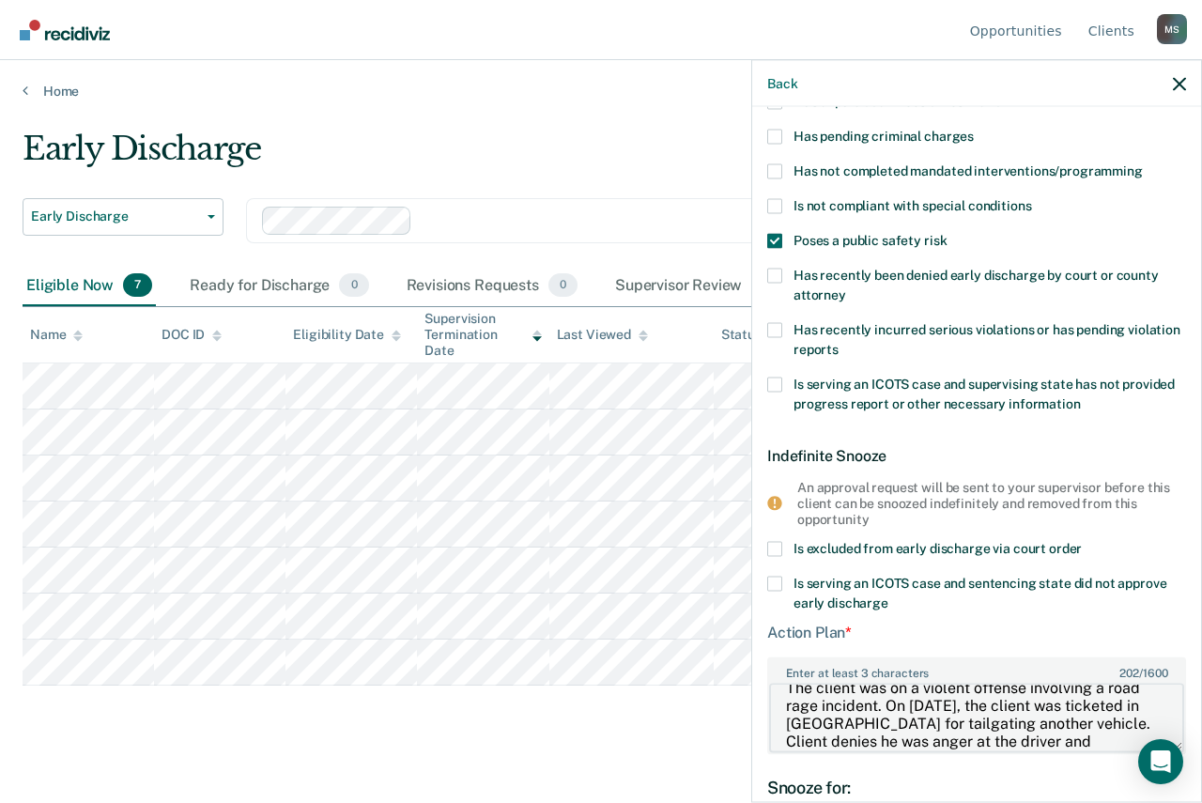
scroll to position [39, 0]
type textarea "The client was on a violent offense involving a road rage incident. On [DATE], …"
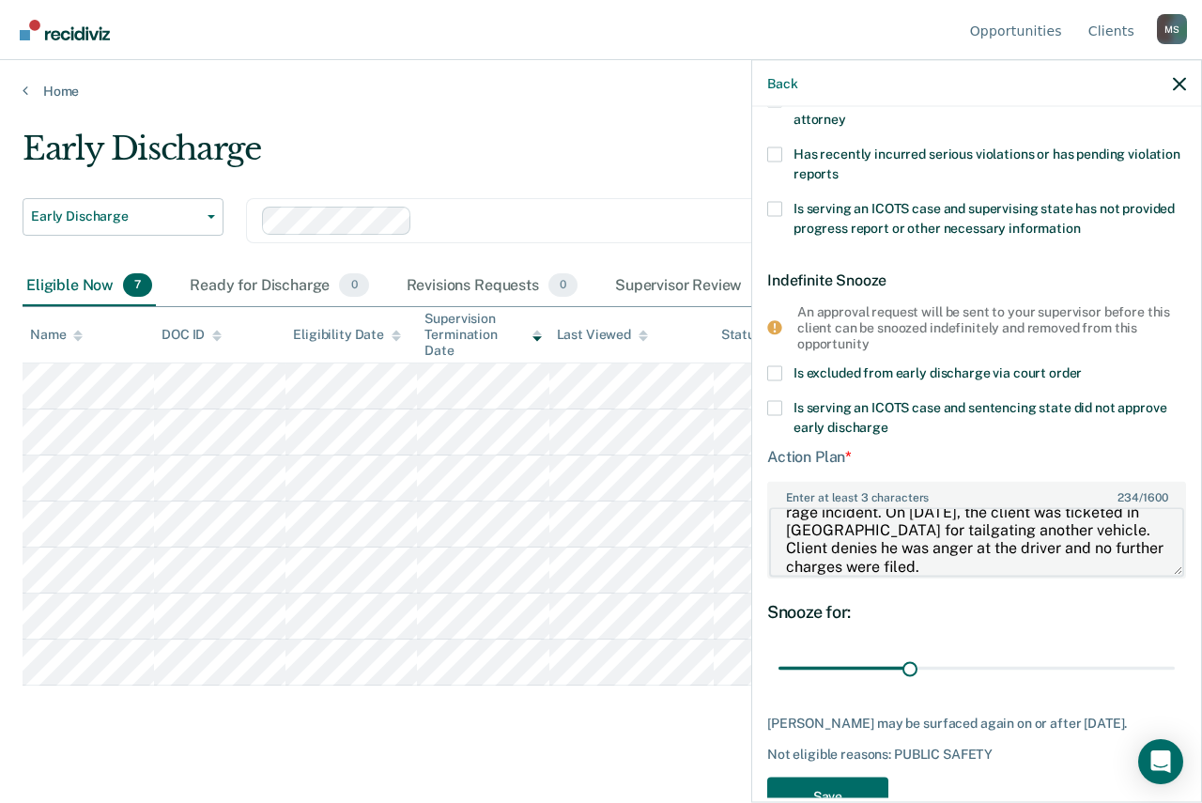
scroll to position [363, 0]
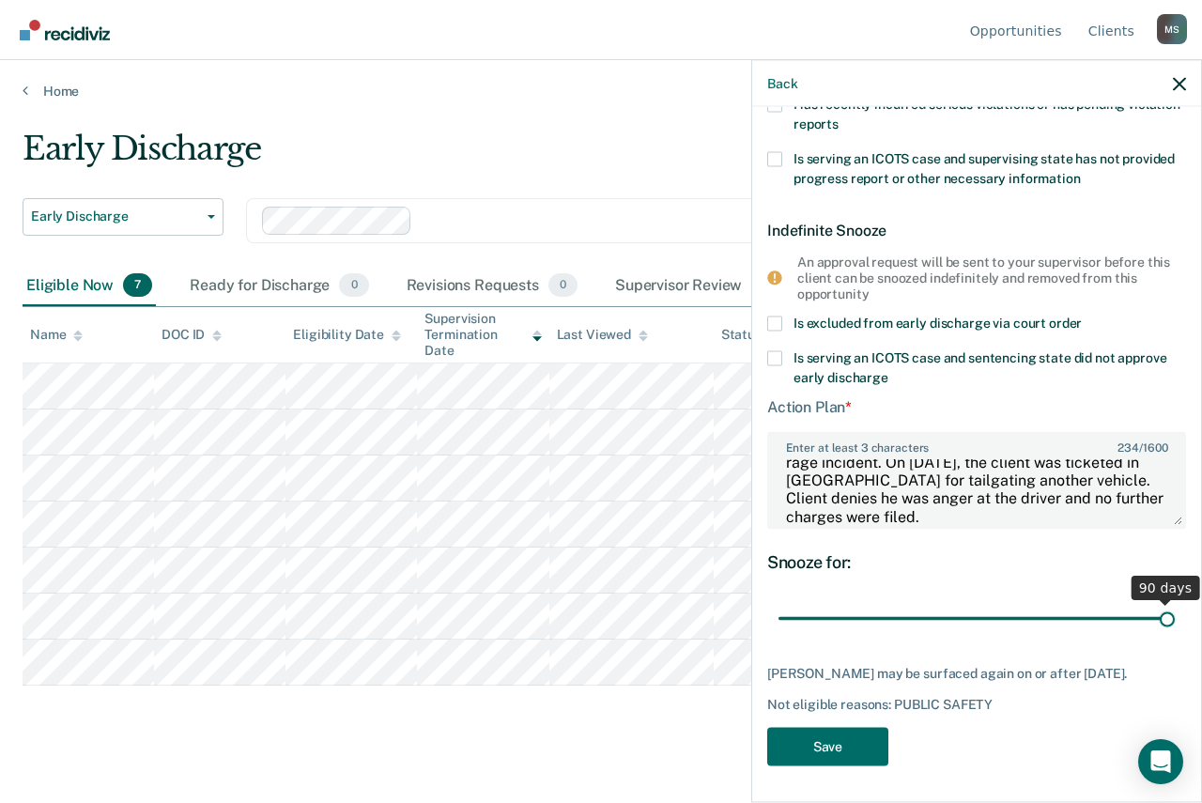
drag, startPoint x: 904, startPoint y: 619, endPoint x: 1174, endPoint y: 619, distance: 269.6
type input "90"
click at [1174, 619] on input "range" at bounding box center [977, 618] width 396 height 33
click at [835, 738] on button "Save" at bounding box center [827, 747] width 121 height 39
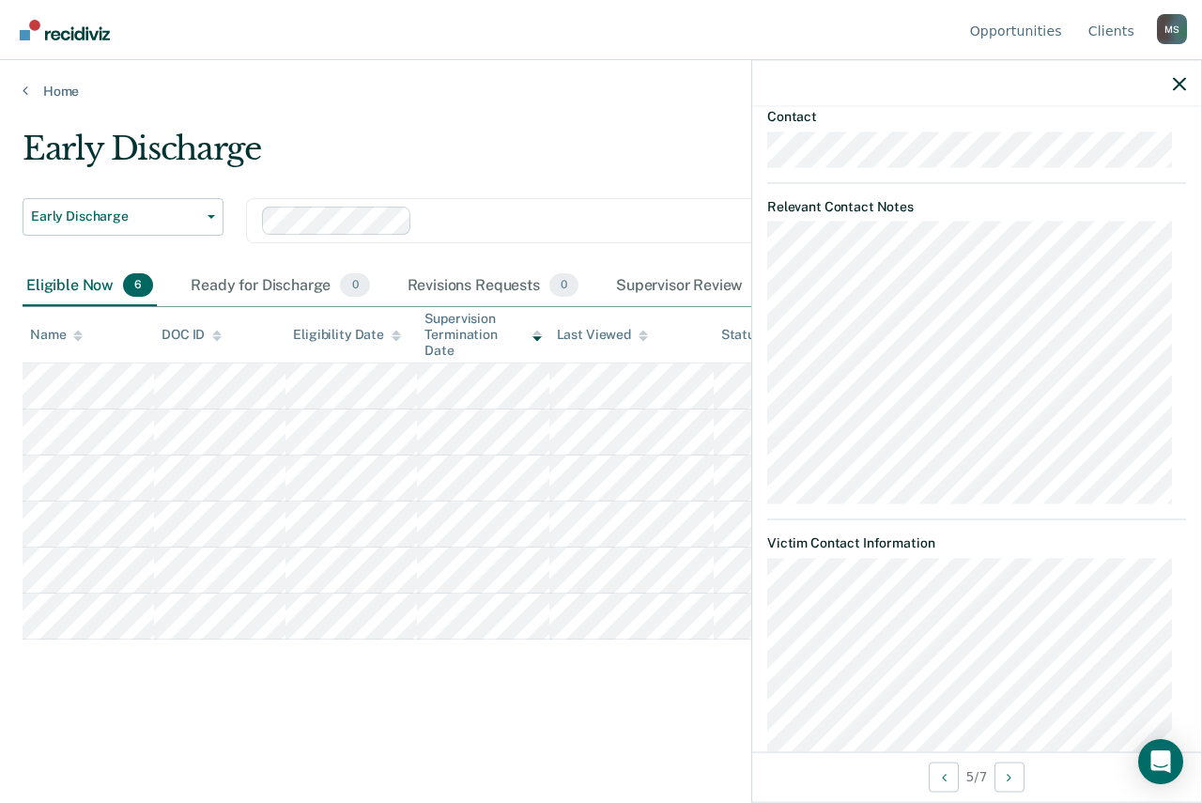
scroll to position [1303, 0]
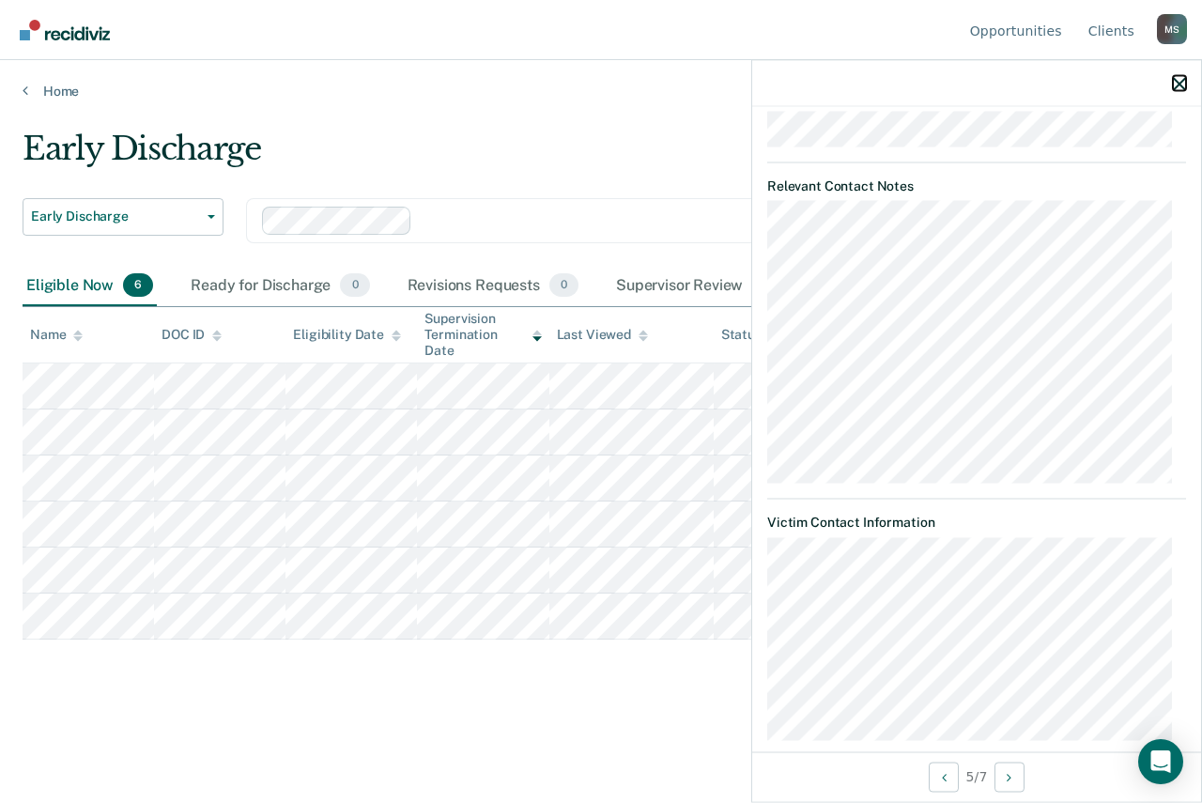
click at [1178, 81] on icon "button" at bounding box center [1179, 83] width 13 height 13
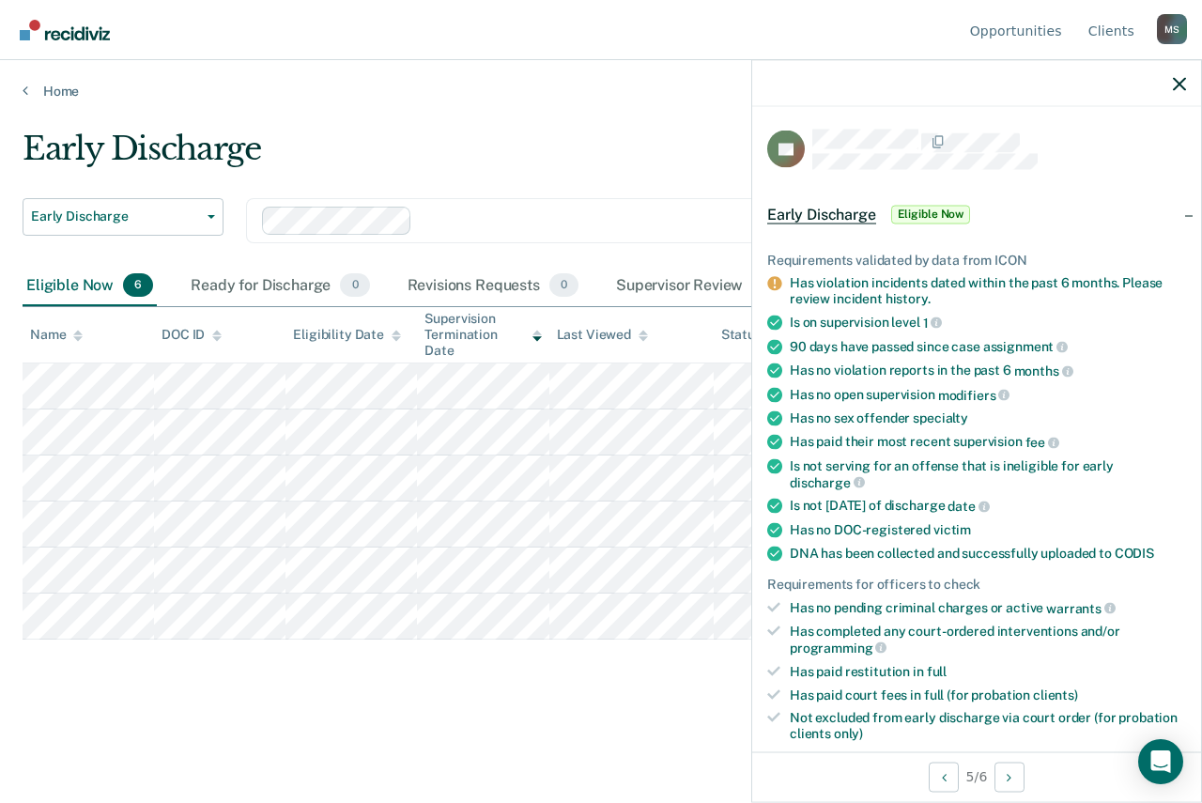
click at [918, 209] on span "Eligible Now" at bounding box center [931, 214] width 80 height 19
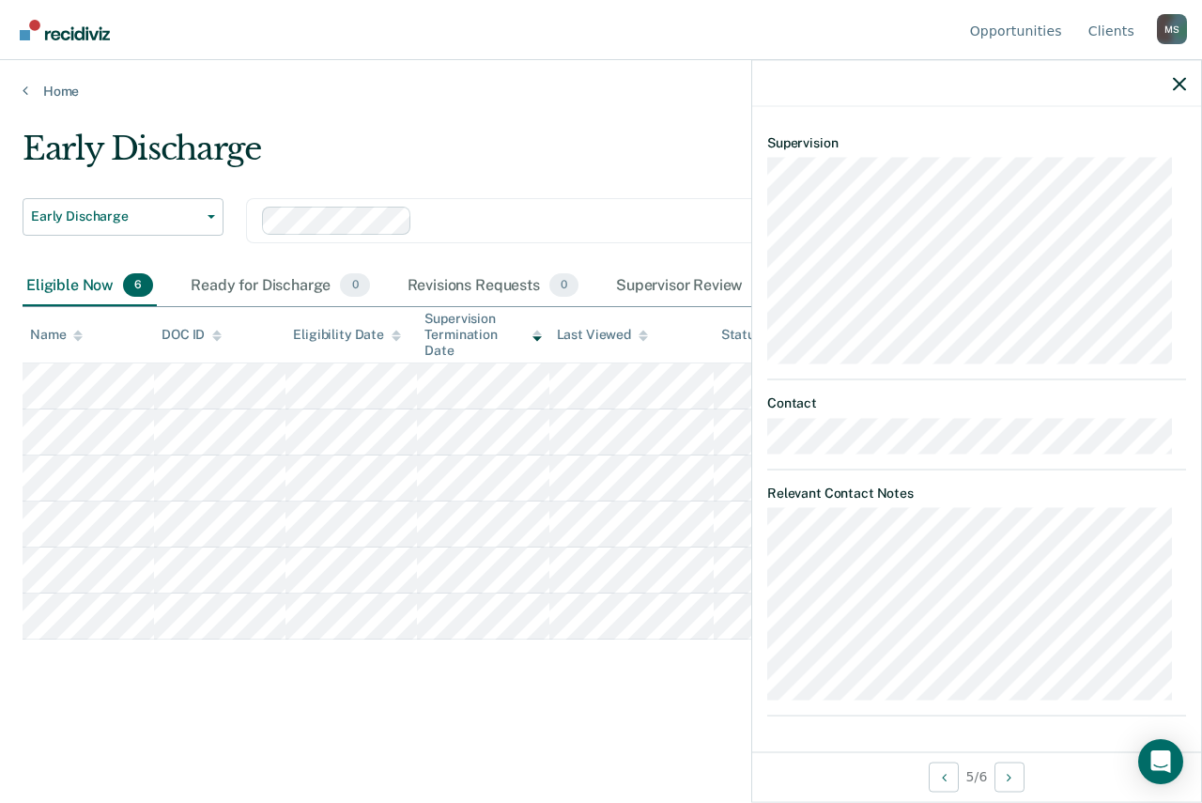
scroll to position [0, 0]
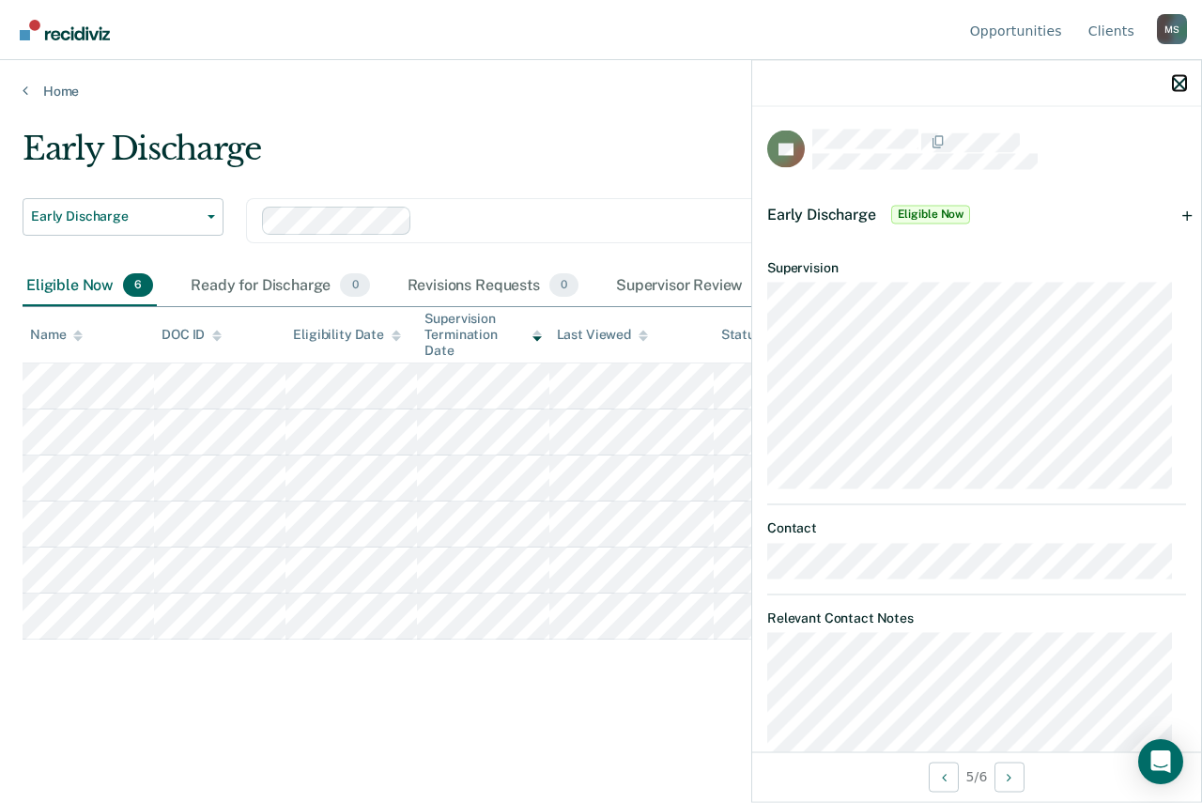
click at [1179, 81] on icon "button" at bounding box center [1179, 83] width 13 height 13
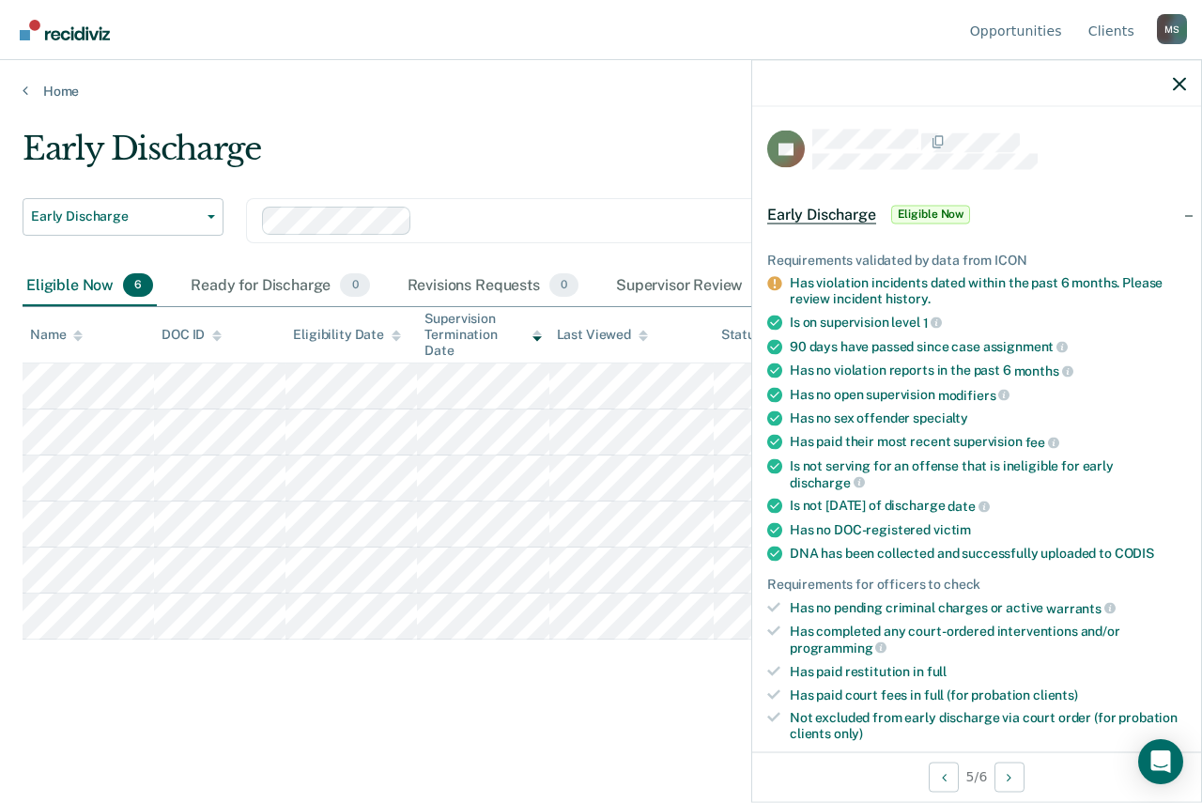
click at [815, 209] on span "Early Discharge" at bounding box center [821, 214] width 109 height 19
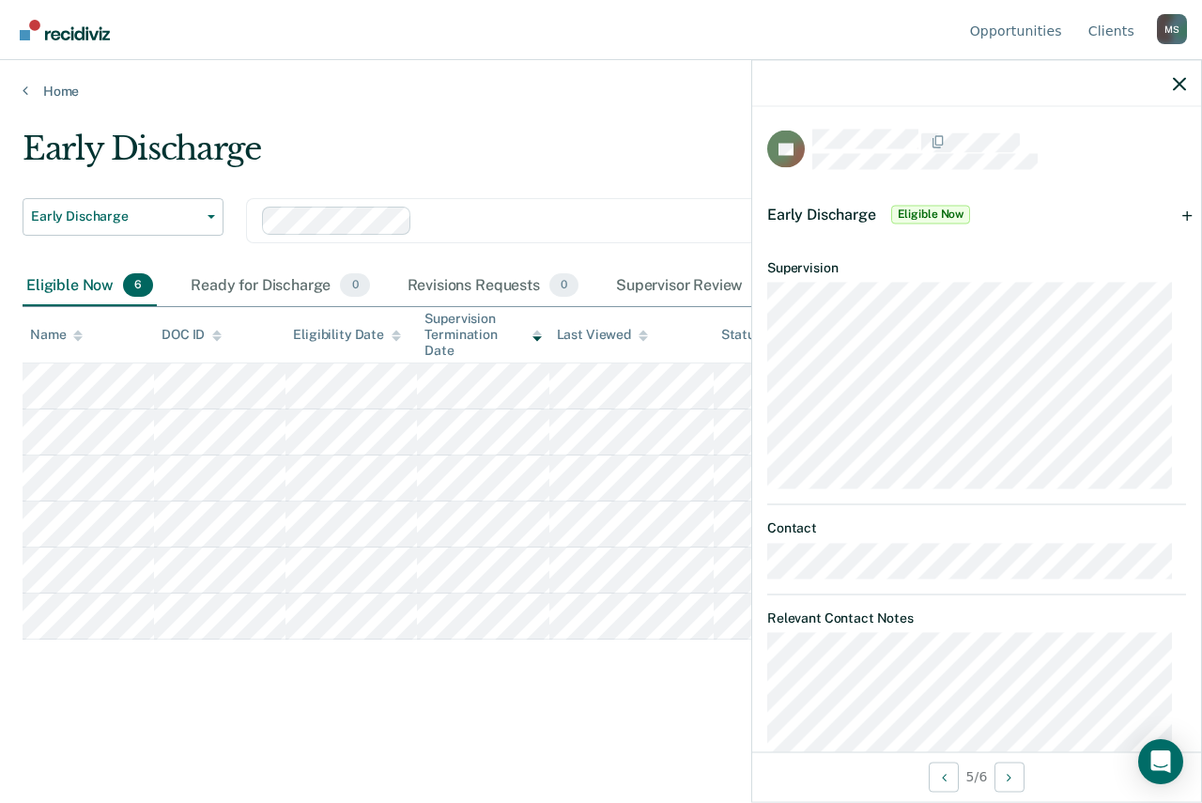
click at [919, 206] on span "Eligible Now" at bounding box center [931, 214] width 80 height 19
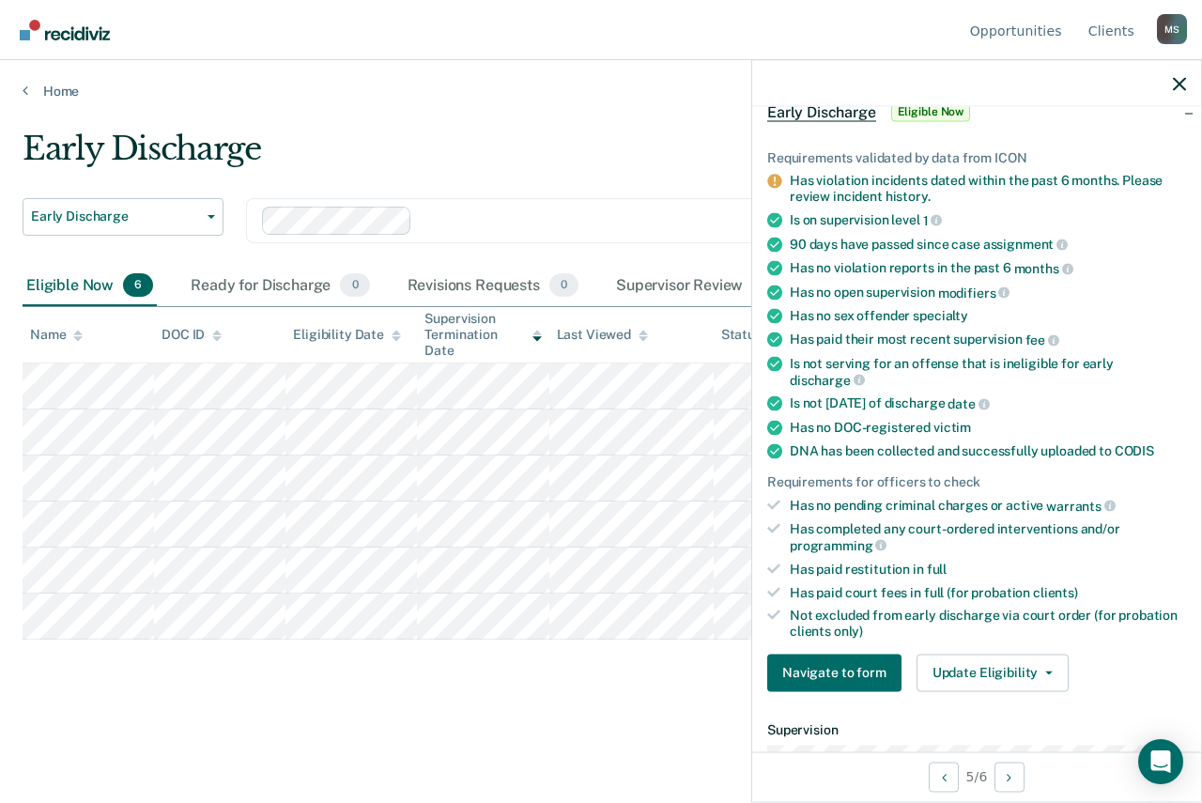
scroll to position [282, 0]
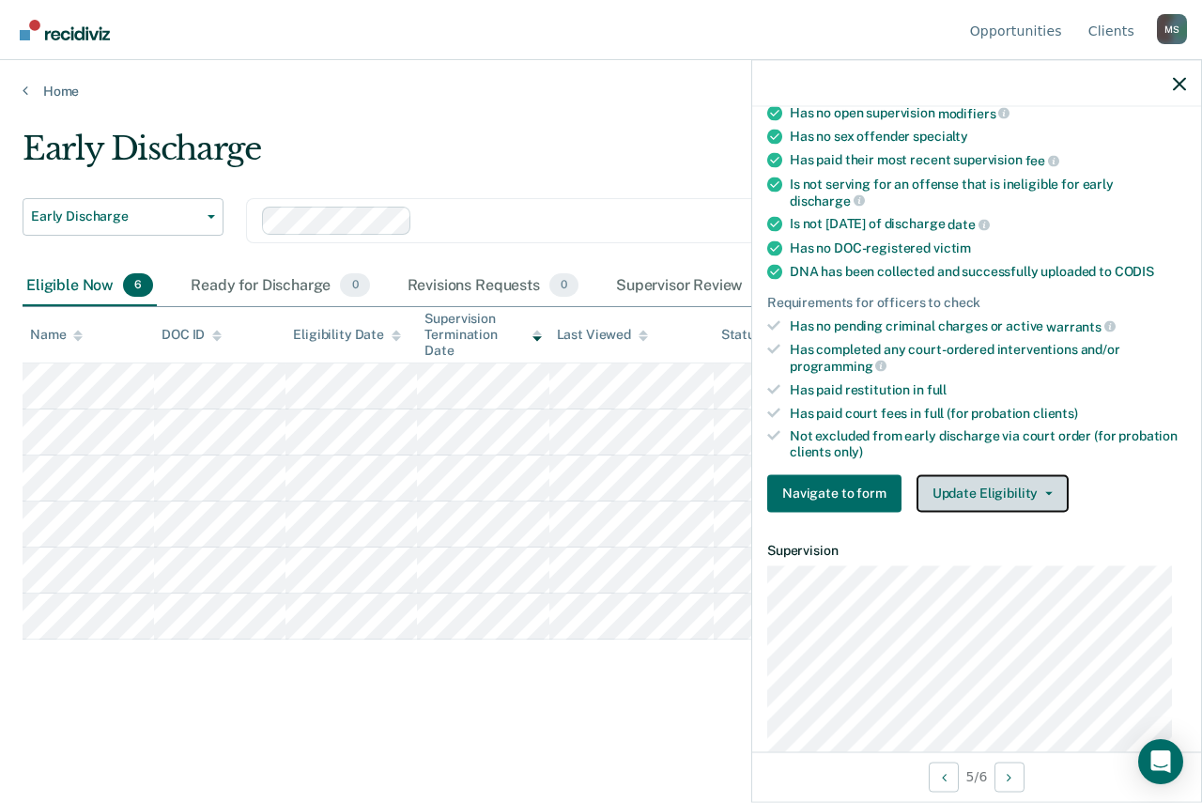
click at [1045, 491] on icon "button" at bounding box center [1049, 493] width 8 height 4
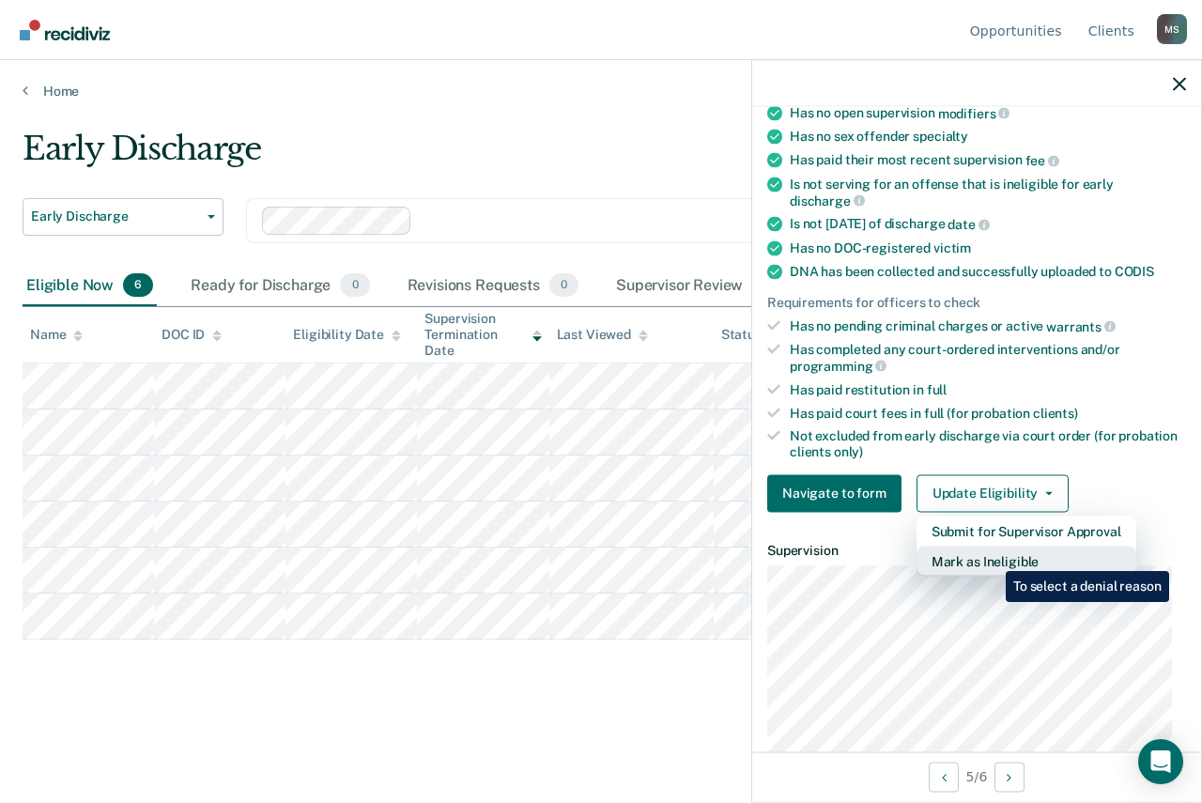
click at [992, 557] on button "Mark as Ineligible" at bounding box center [1027, 561] width 220 height 30
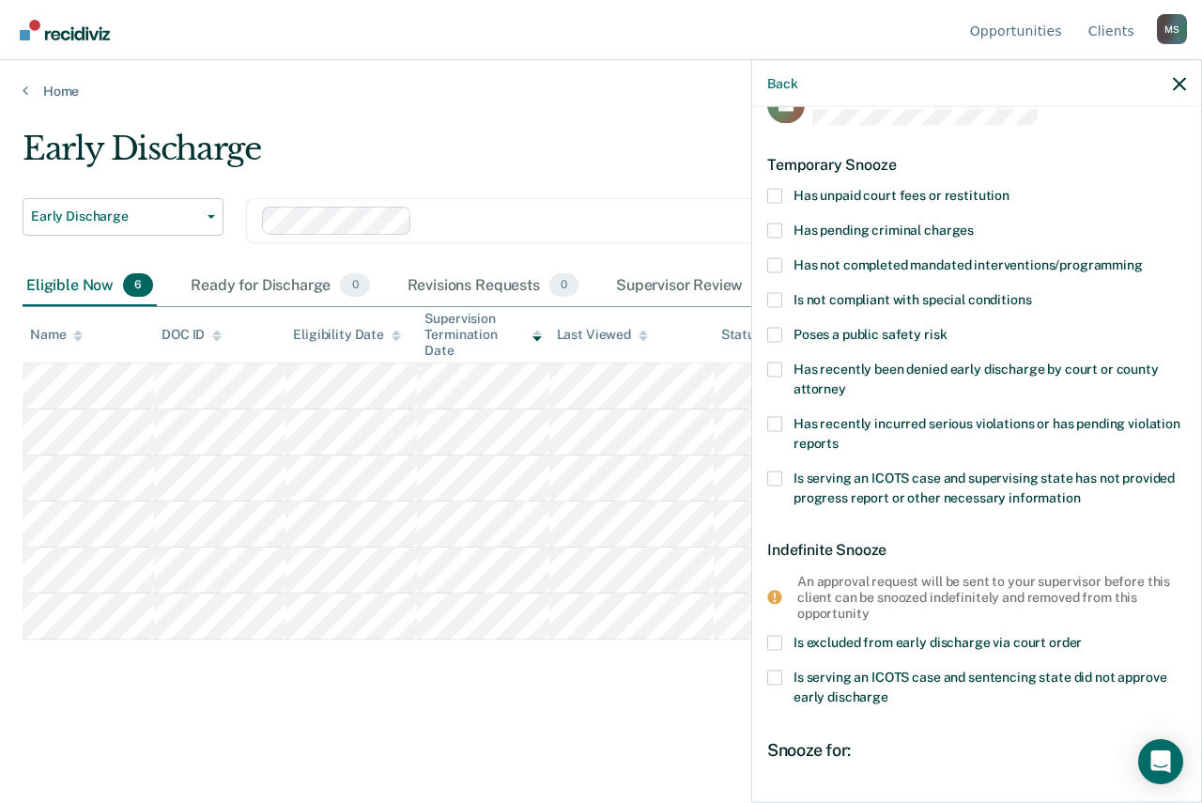
scroll to position [0, 0]
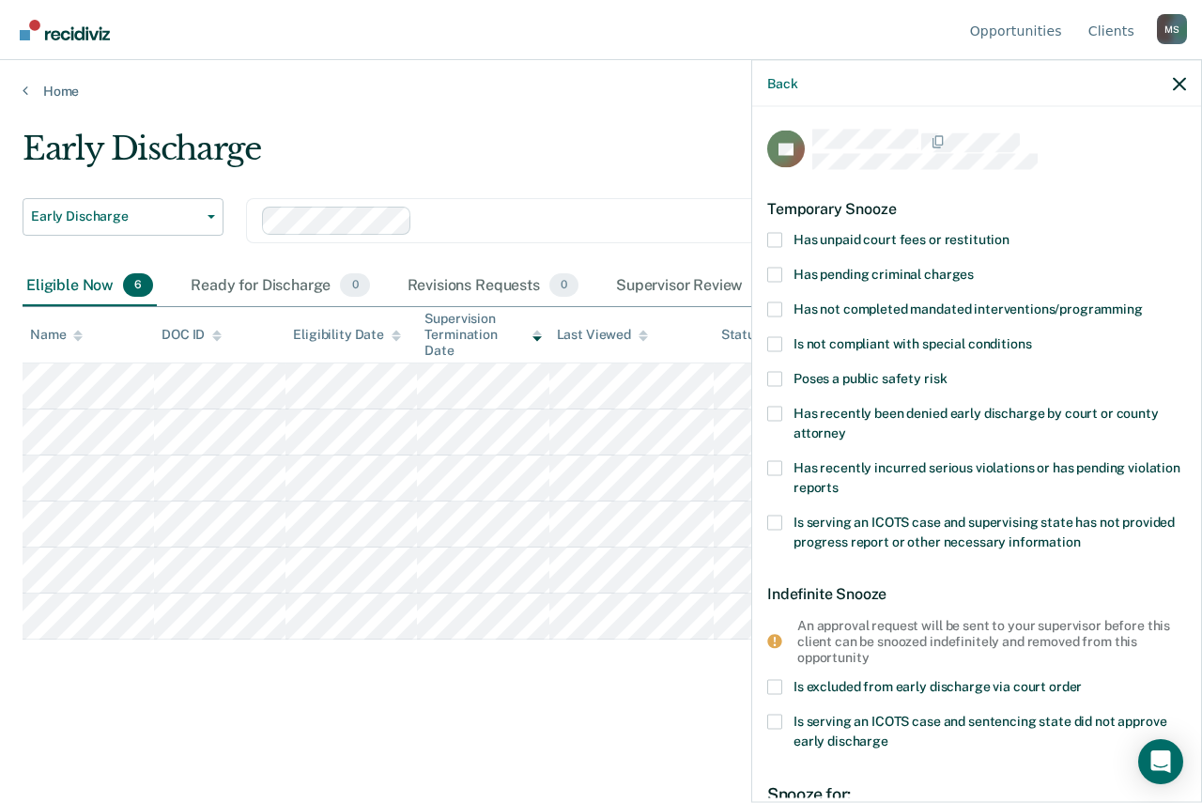
click at [777, 307] on span at bounding box center [774, 308] width 15 height 15
click at [1143, 301] on input "Has not completed mandated interventions/programming" at bounding box center [1143, 301] width 0 height 0
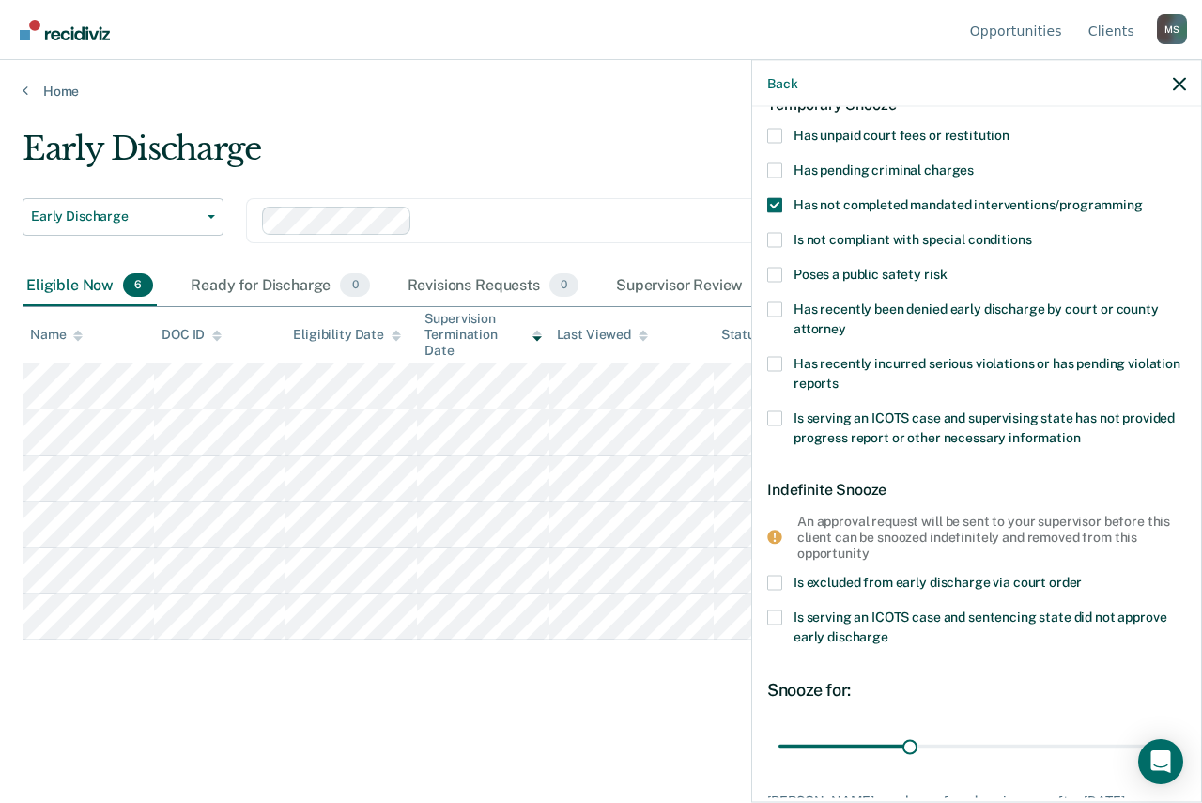
scroll to position [232, 0]
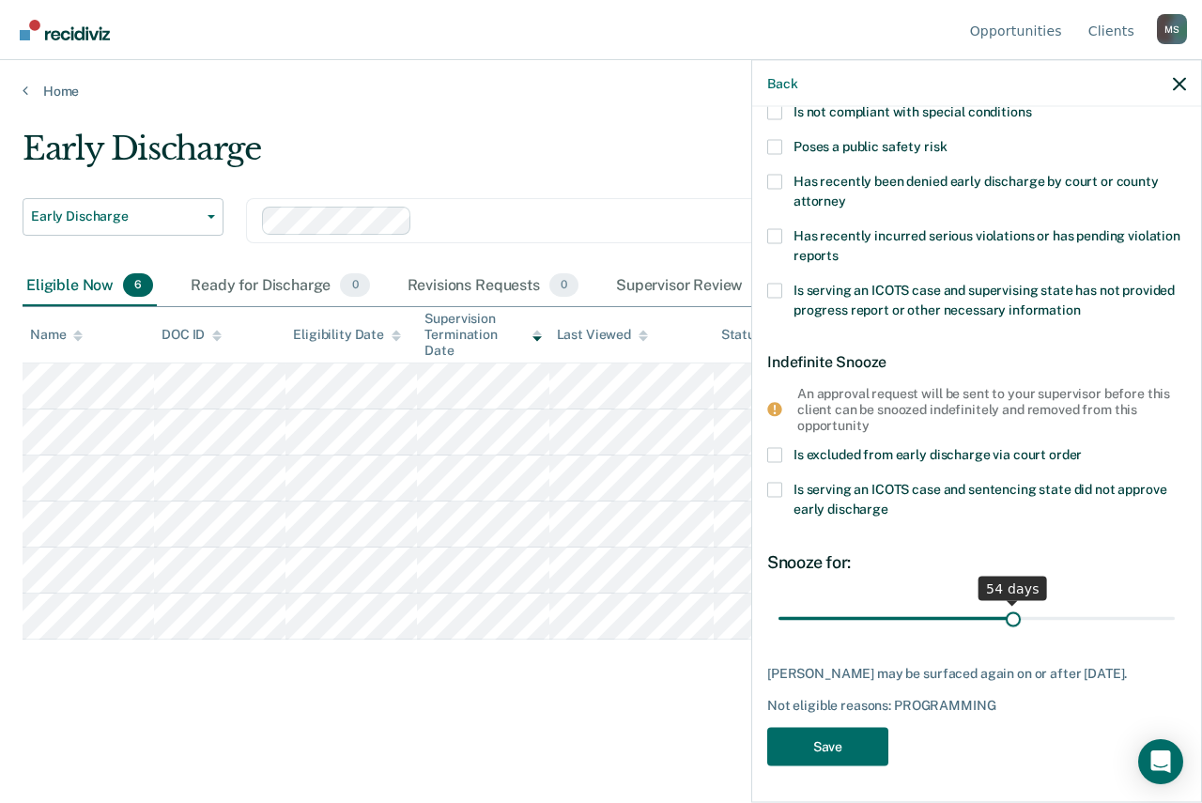
drag, startPoint x: 904, startPoint y: 616, endPoint x: 1004, endPoint y: 626, distance: 101.0
type input "54"
click at [1004, 626] on input "range" at bounding box center [977, 618] width 396 height 33
click at [836, 735] on button "Save" at bounding box center [827, 747] width 121 height 39
